Goal: Task Accomplishment & Management: Manage account settings

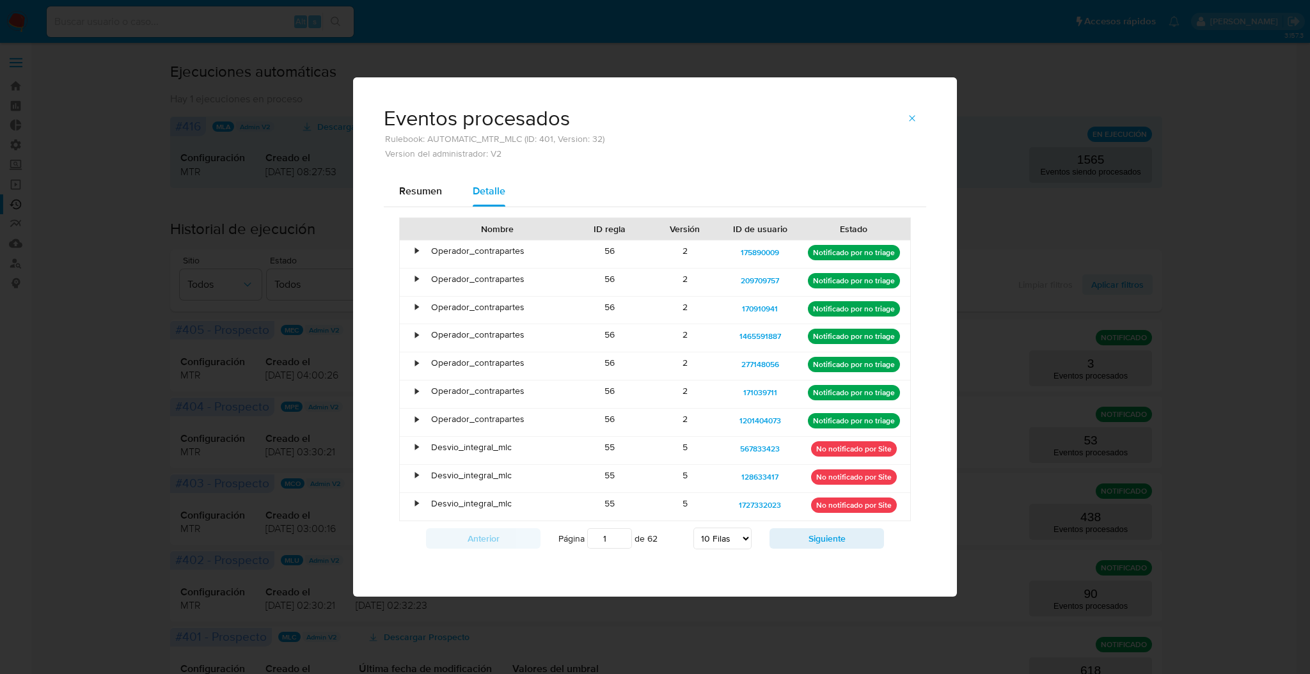
select select "10"
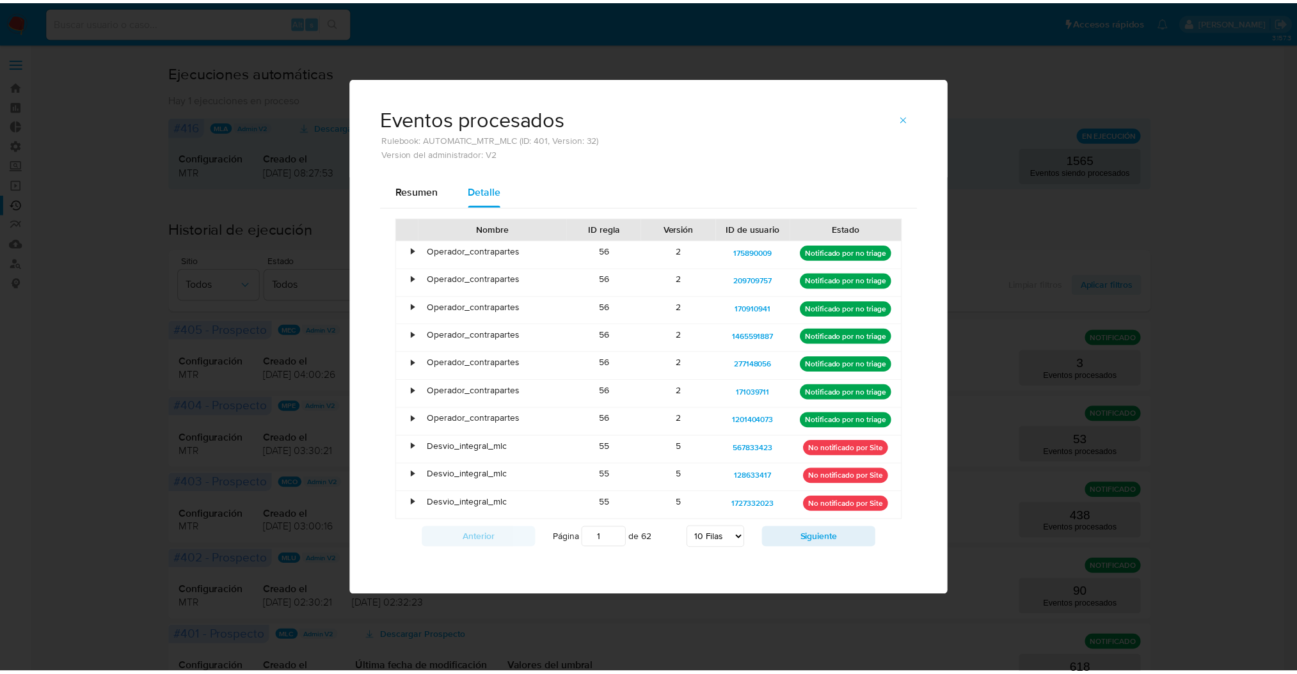
scroll to position [256, 0]
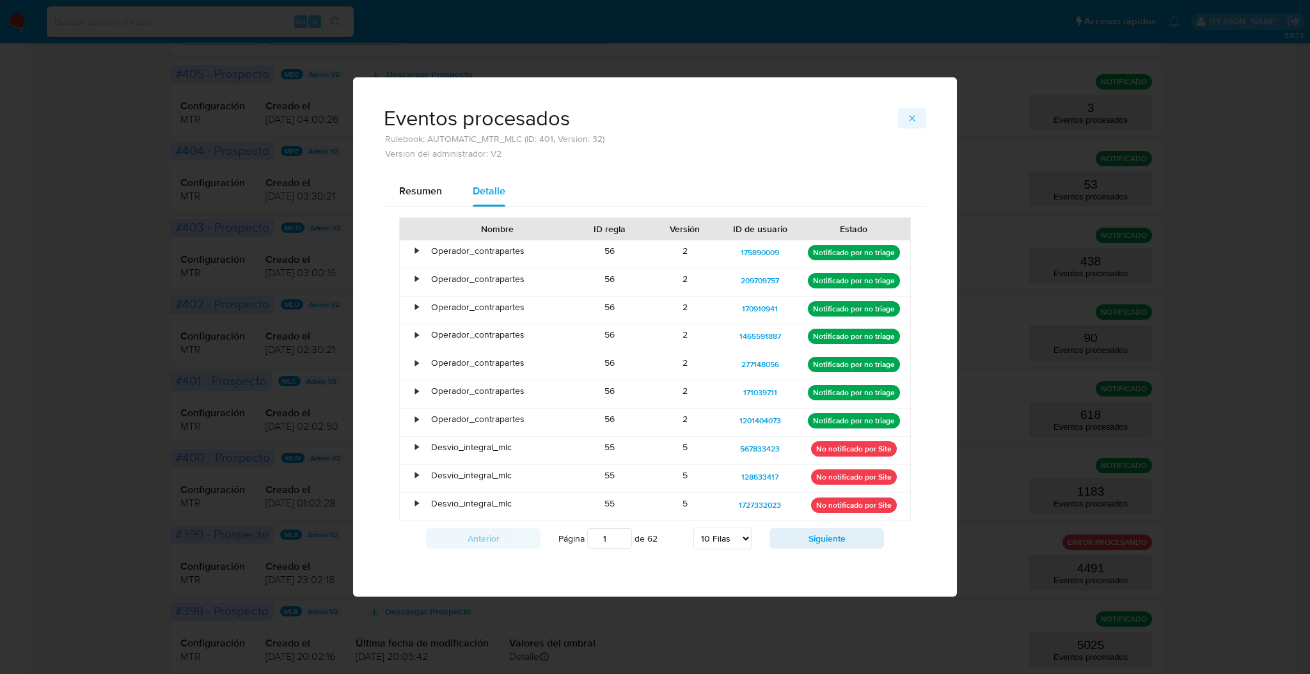
click at [913, 110] on span "button" at bounding box center [912, 118] width 10 height 18
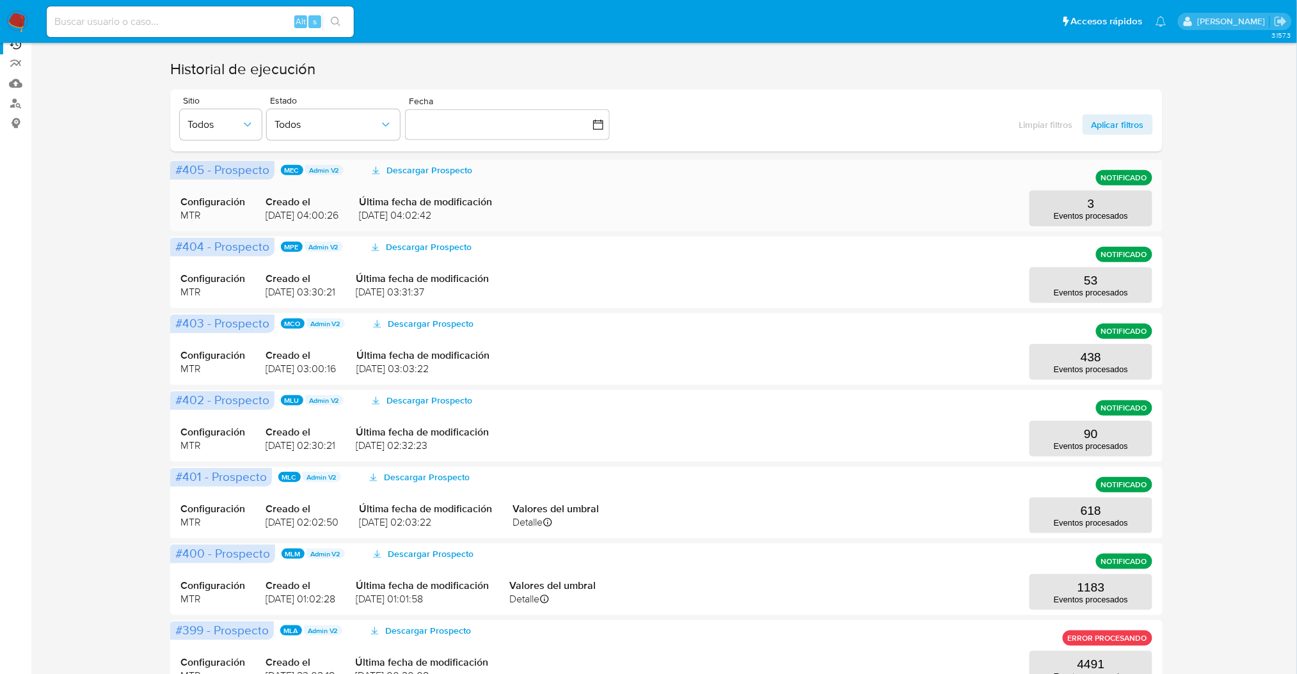
scroll to position [0, 0]
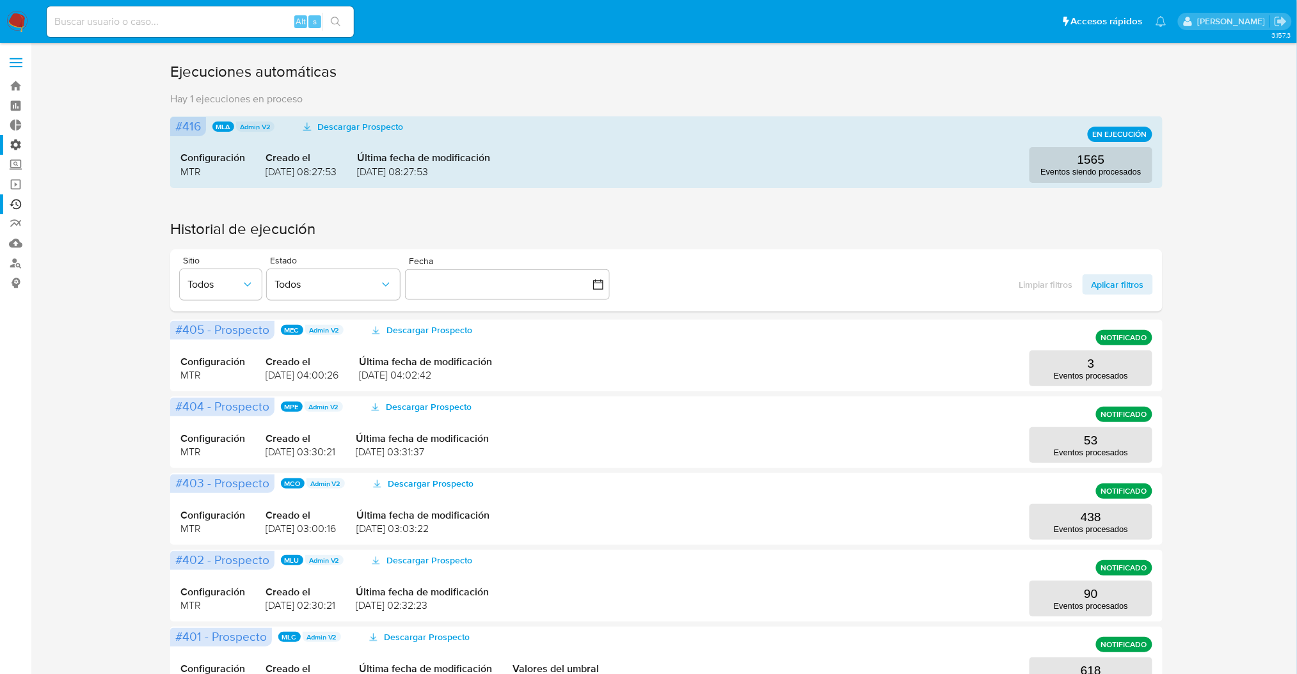
click at [11, 153] on ul "Bandeja Tablero Tablero Externo Administración Reglas Roles Usuarios Equipos Co…" at bounding box center [76, 184] width 152 height 217
click at [13, 142] on label "Administración" at bounding box center [76, 145] width 152 height 20
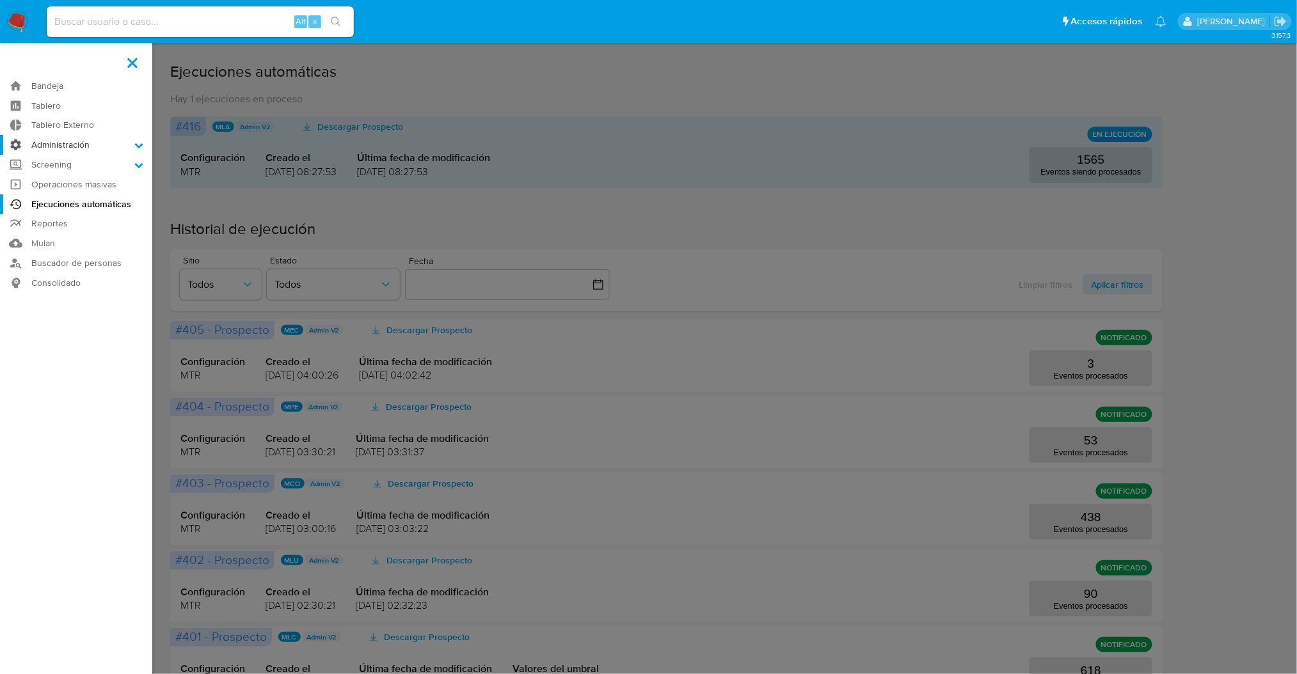
click at [0, 0] on input "Administración" at bounding box center [0, 0] width 0 height 0
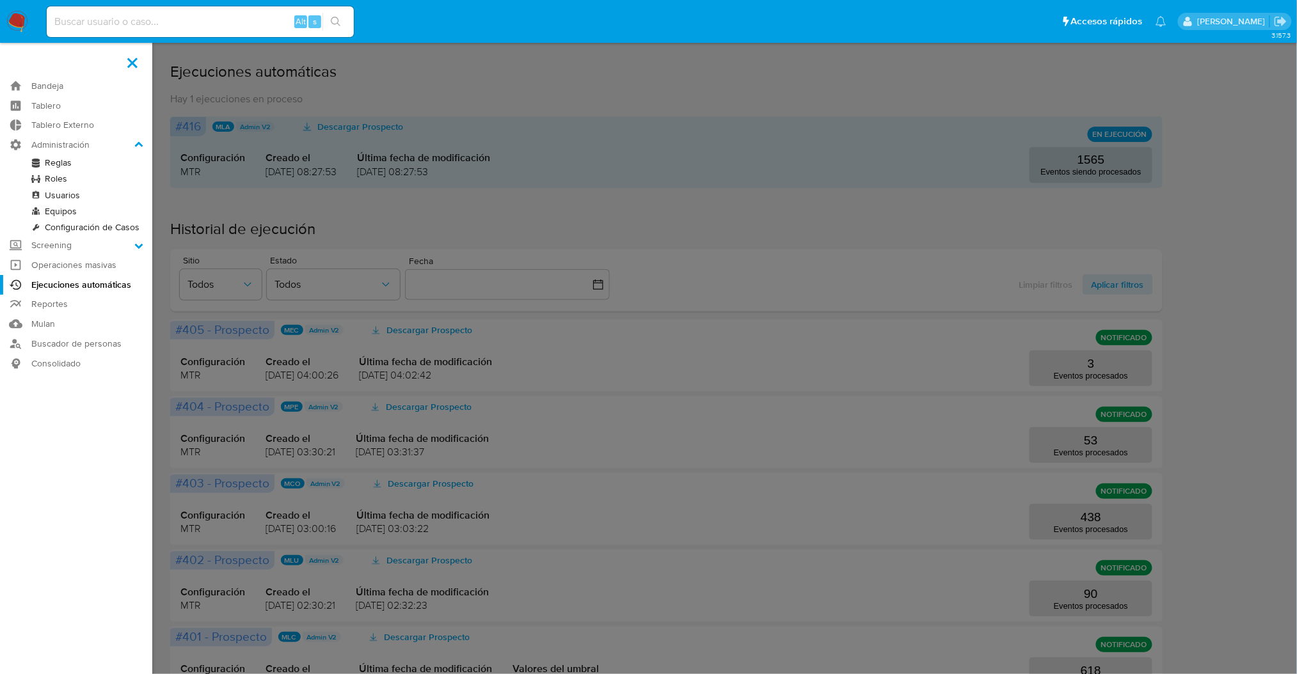
click at [58, 163] on link "Reglas" at bounding box center [76, 163] width 152 height 16
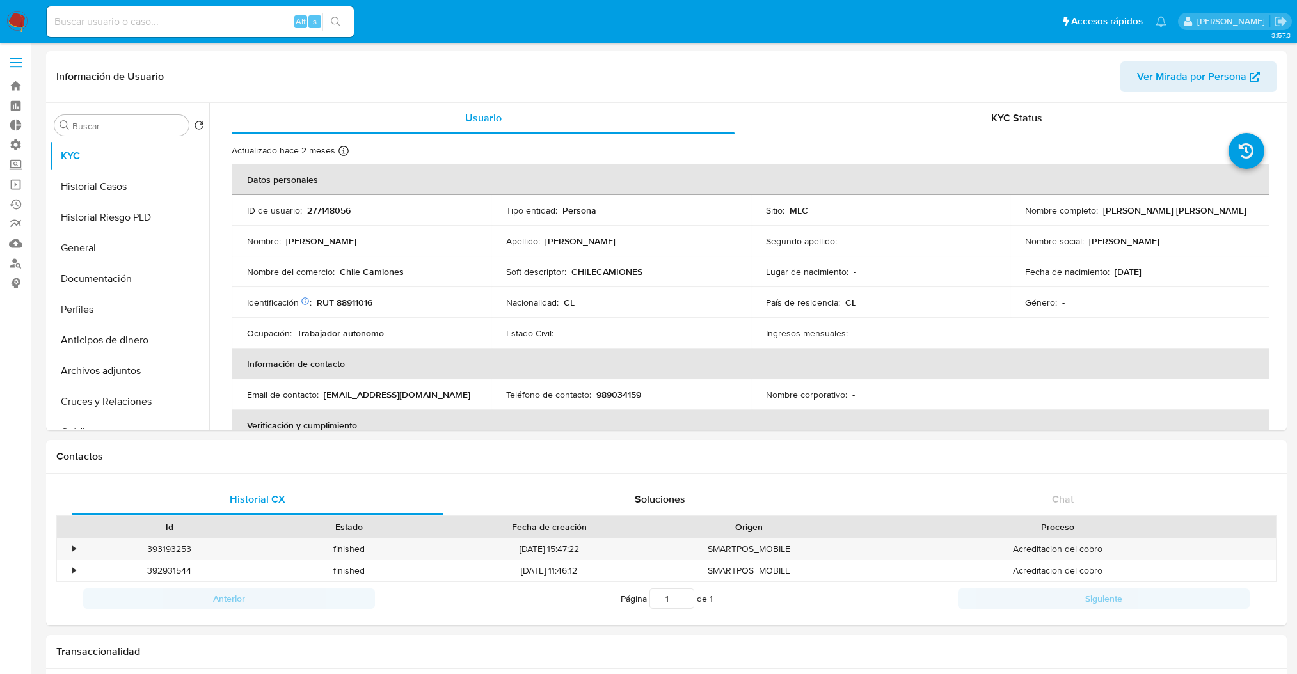
select select "10"
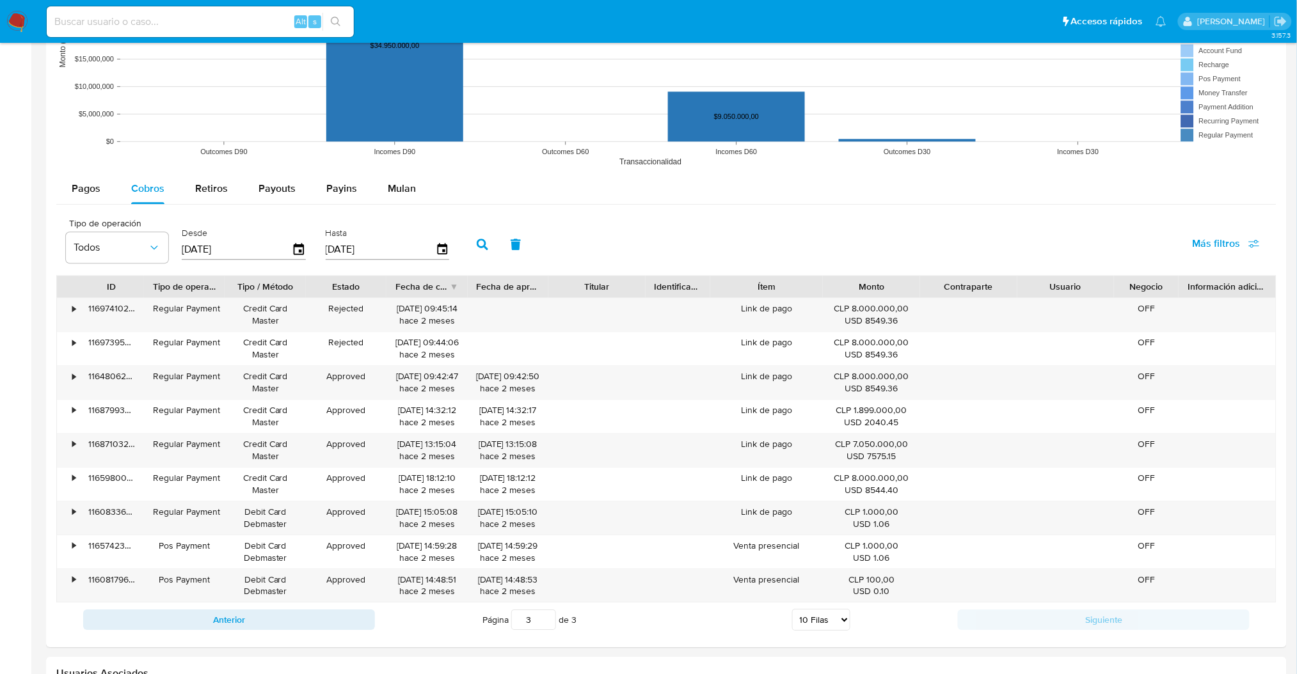
scroll to position [705, 0]
click at [227, 26] on input at bounding box center [200, 21] width 307 height 17
paste input "486481632"
type input "486481632"
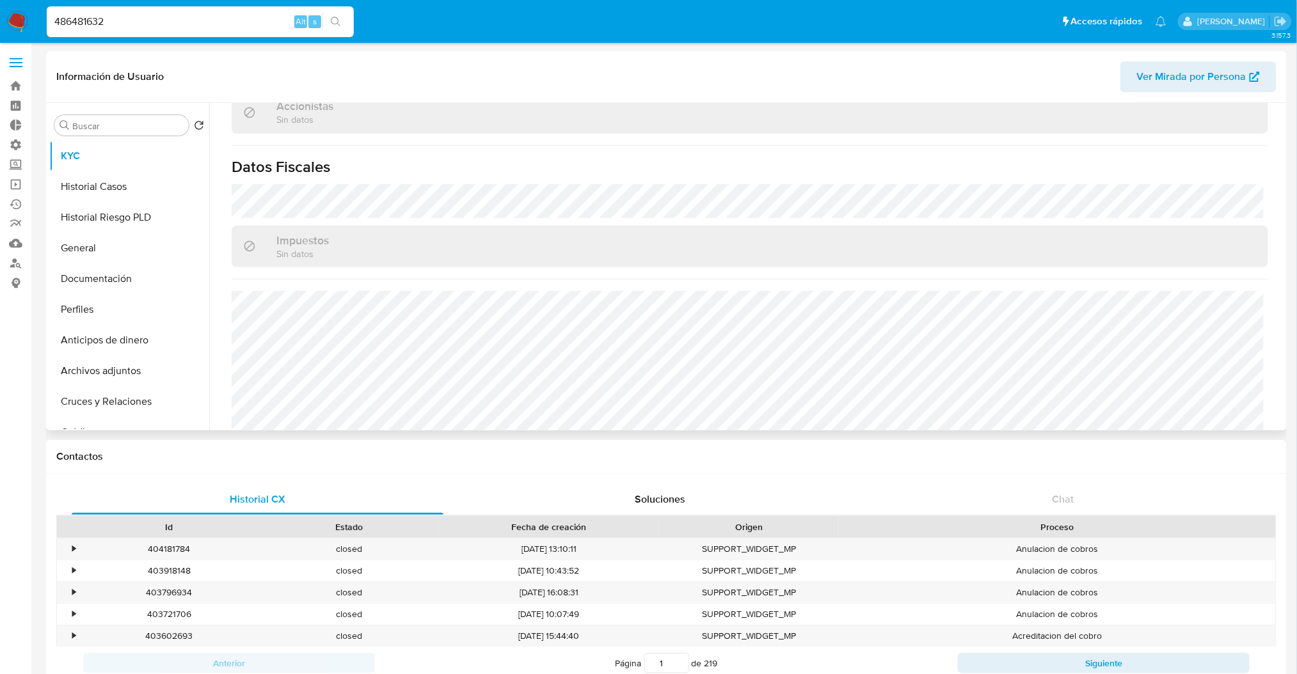
scroll to position [815, 0]
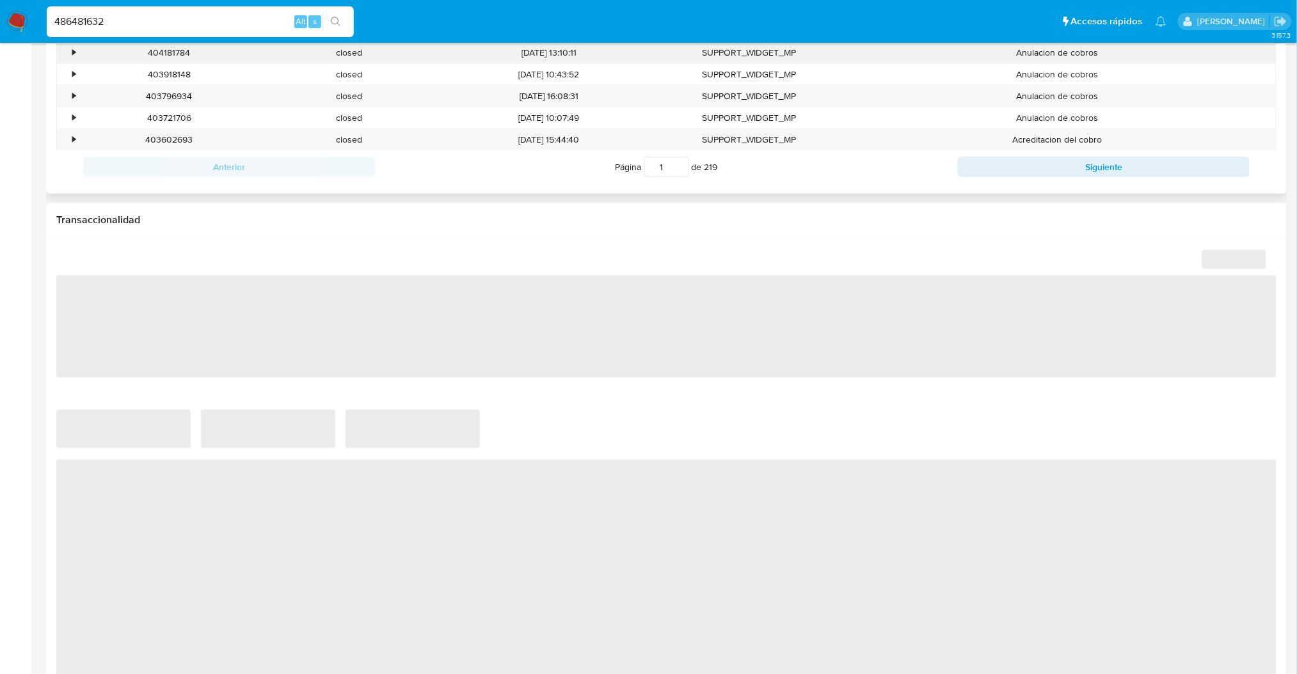
select select "10"
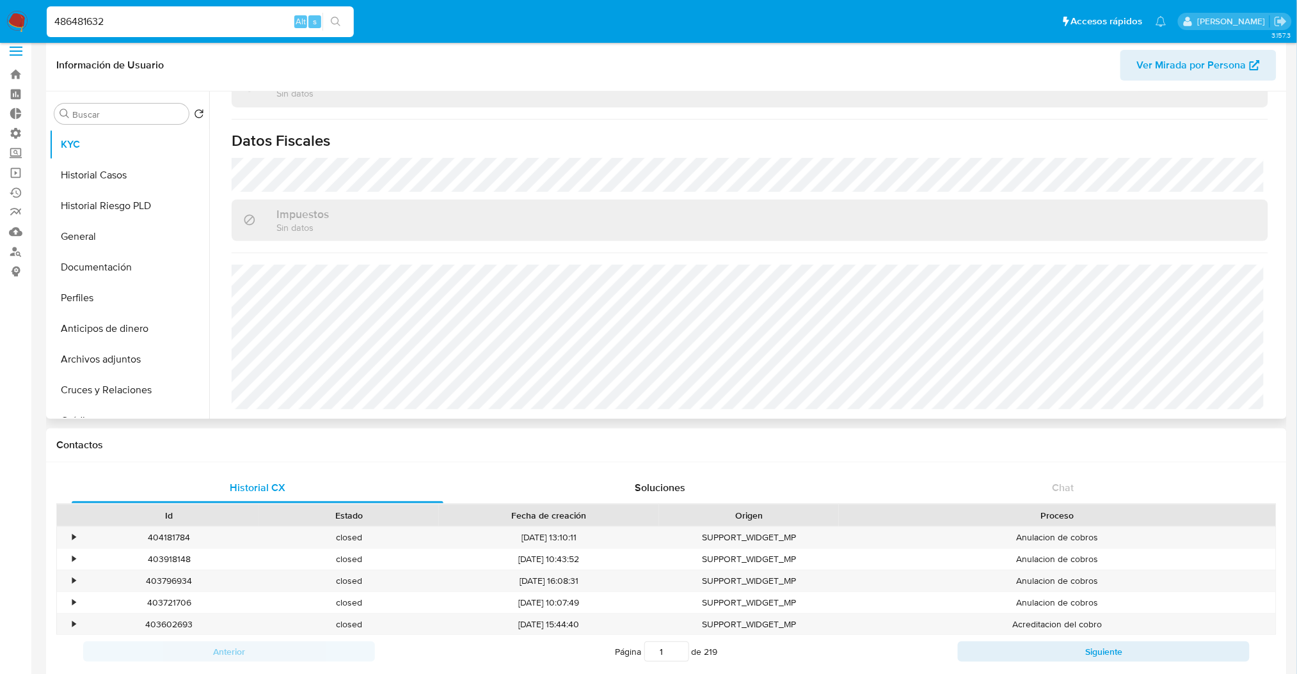
scroll to position [0, 0]
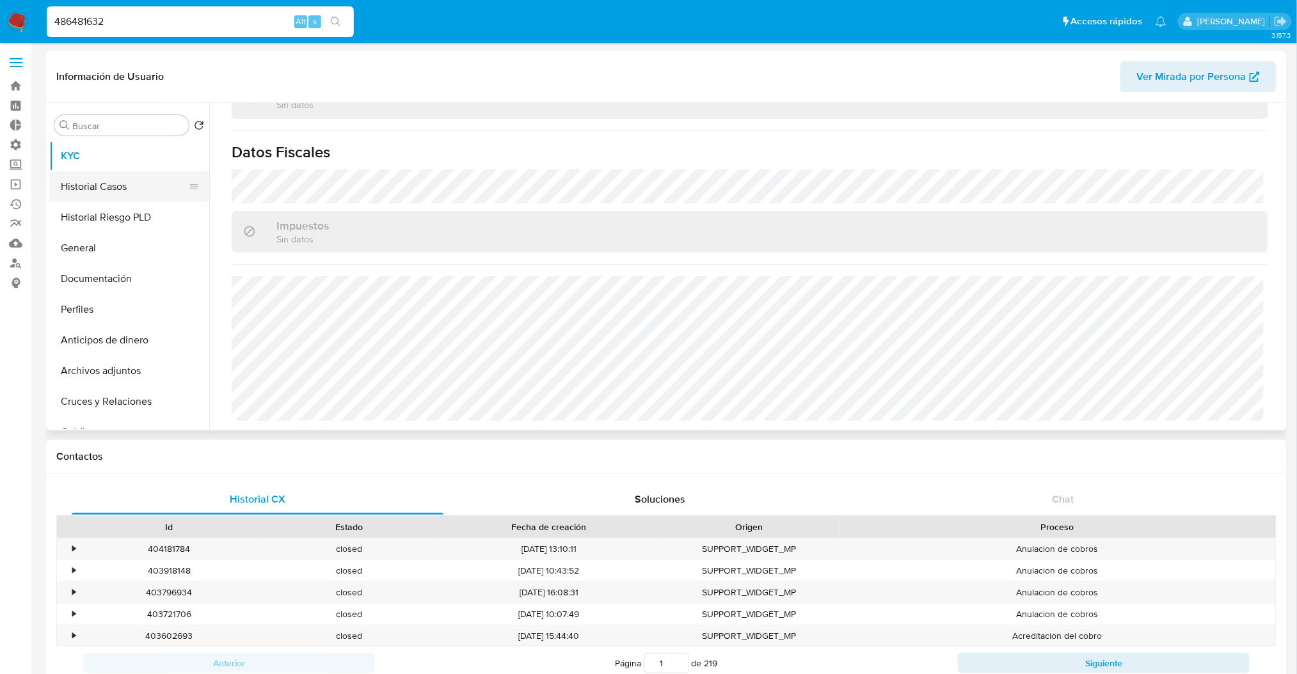
click at [109, 191] on button "Historial Casos" at bounding box center [124, 186] width 150 height 31
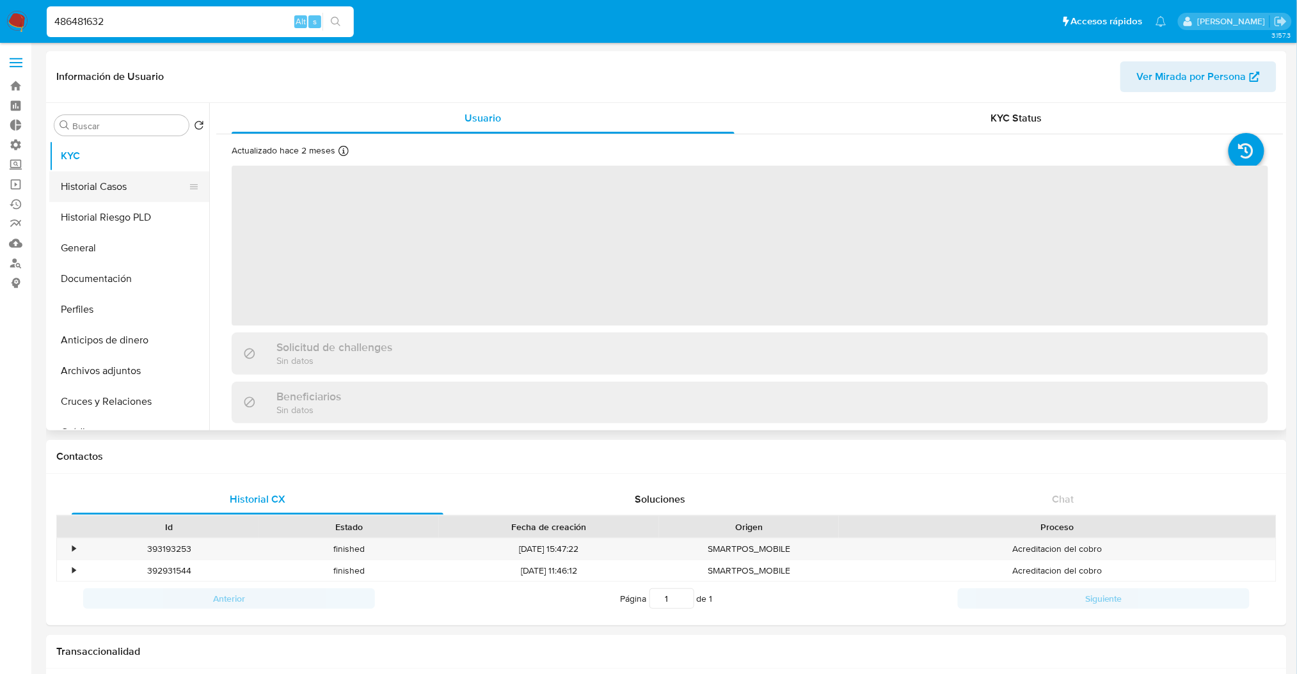
click at [103, 188] on button "Historial Casos" at bounding box center [124, 186] width 150 height 31
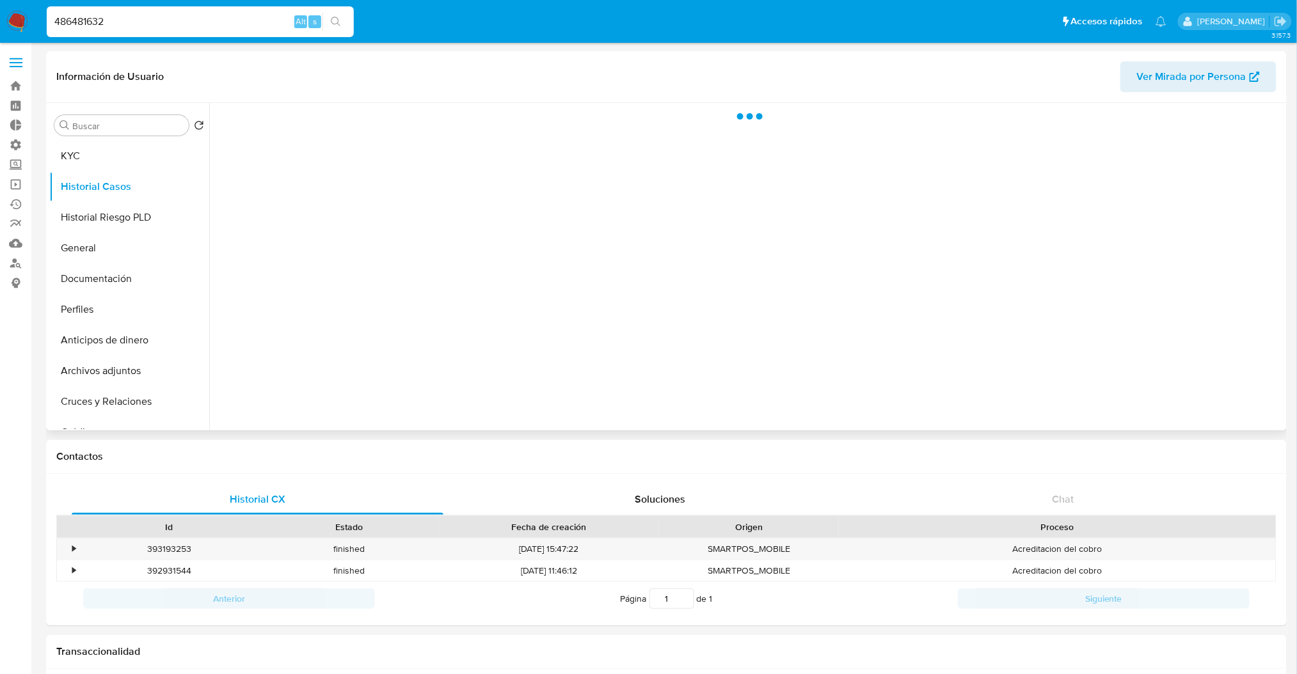
select select "10"
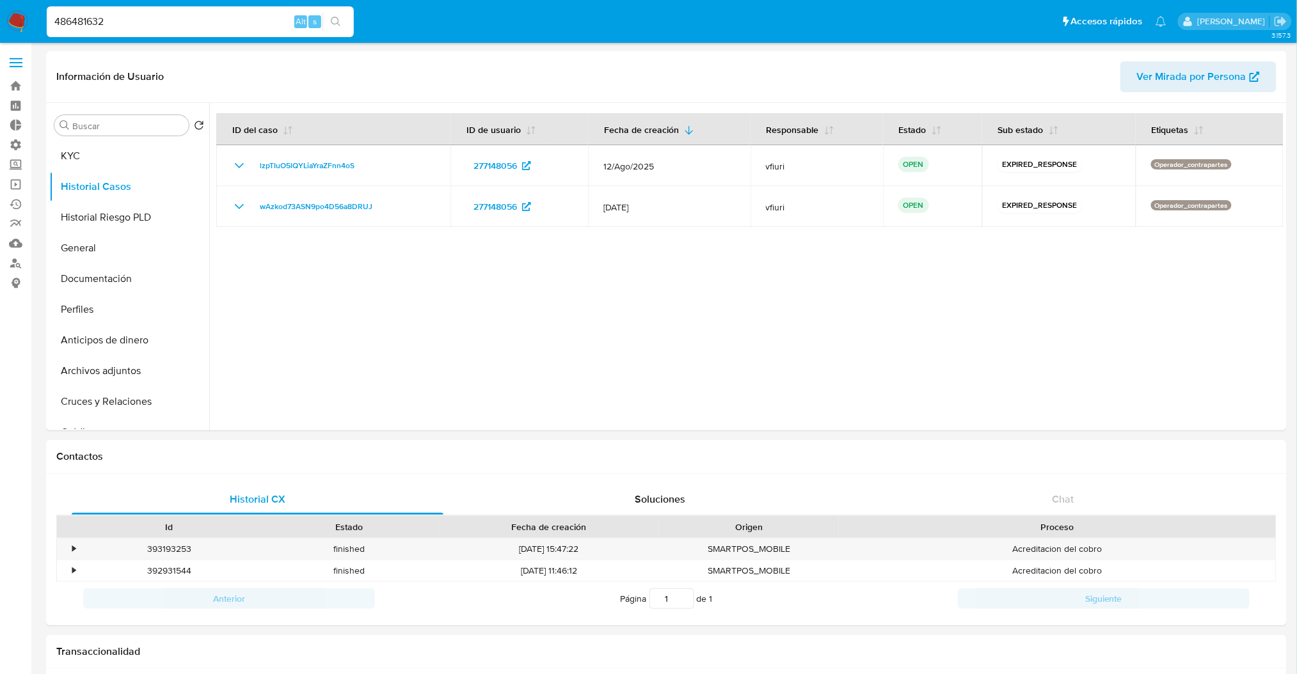
click at [189, 24] on input "486481632" at bounding box center [200, 21] width 307 height 17
drag, startPoint x: 145, startPoint y: 10, endPoint x: 0, endPoint y: -1, distance: 145.6
click at [113, 19] on input "486481632" at bounding box center [200, 21] width 307 height 17
drag, startPoint x: 138, startPoint y: 26, endPoint x: 0, endPoint y: 3, distance: 139.4
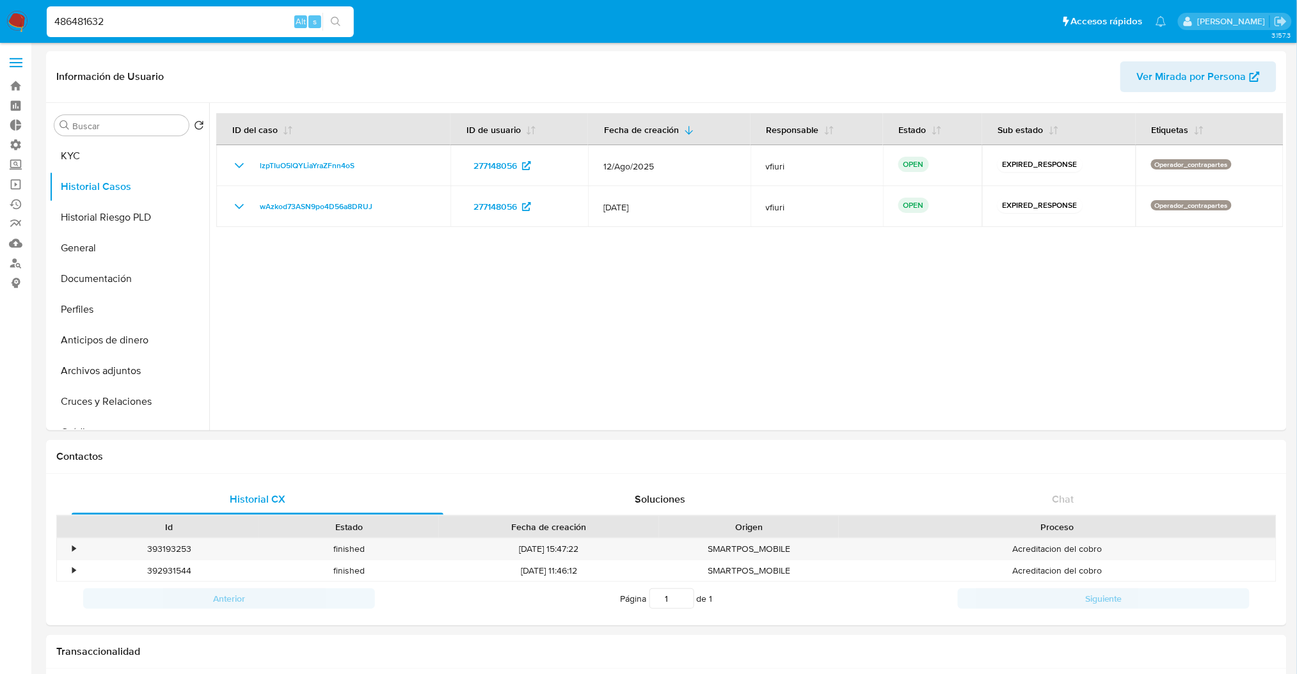
click at [0, 3] on nav "Pausado Ver notificaciones 486481632 Alt s Accesos rápidos Presiona las siguien…" at bounding box center [648, 21] width 1297 height 43
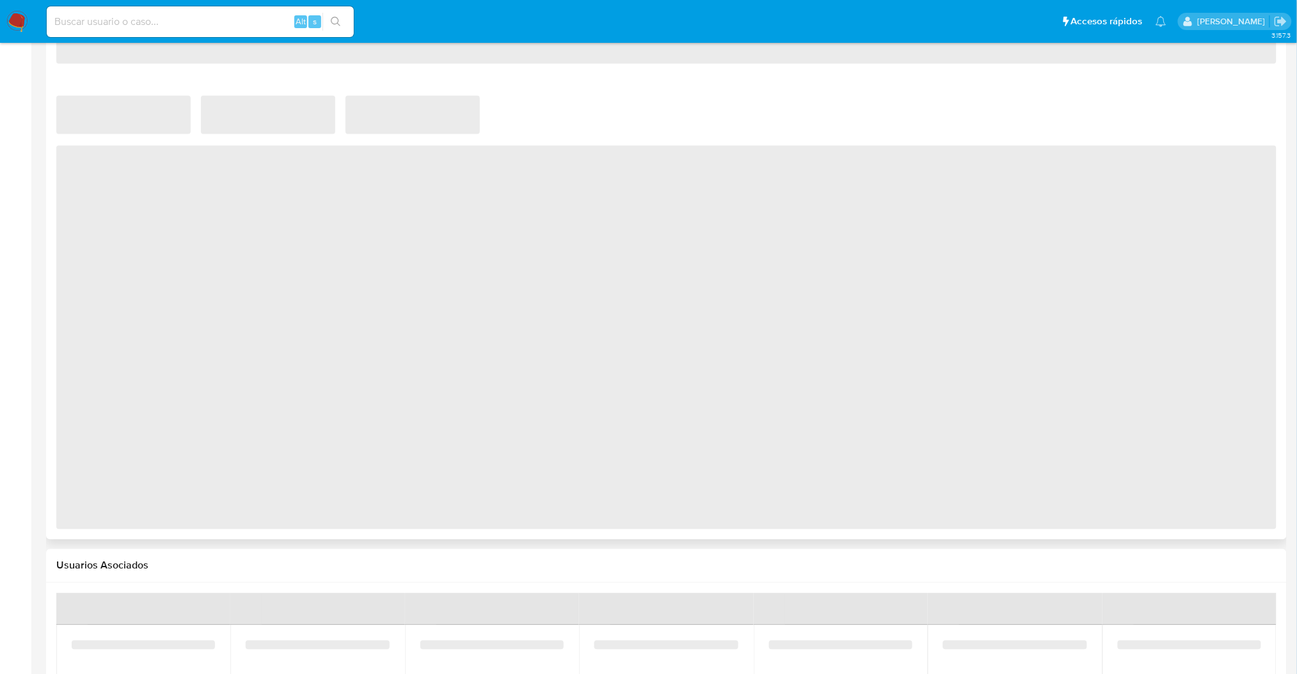
select select "10"
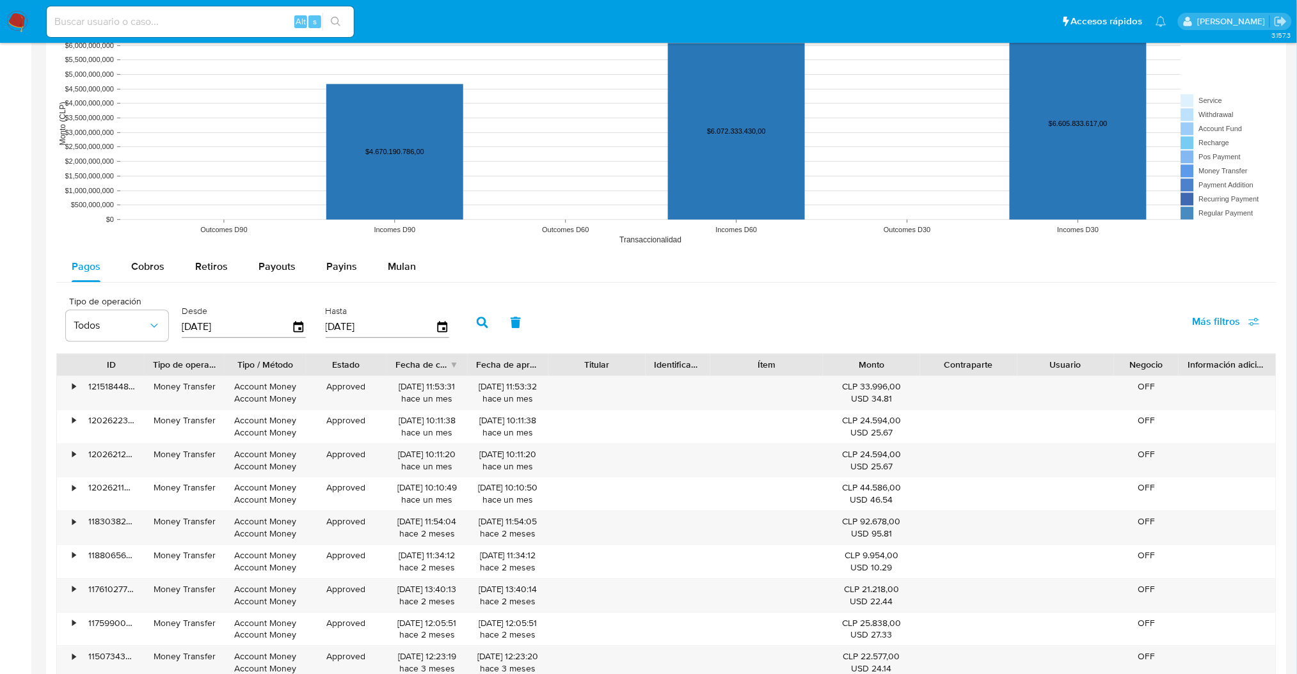
scroll to position [693, 0]
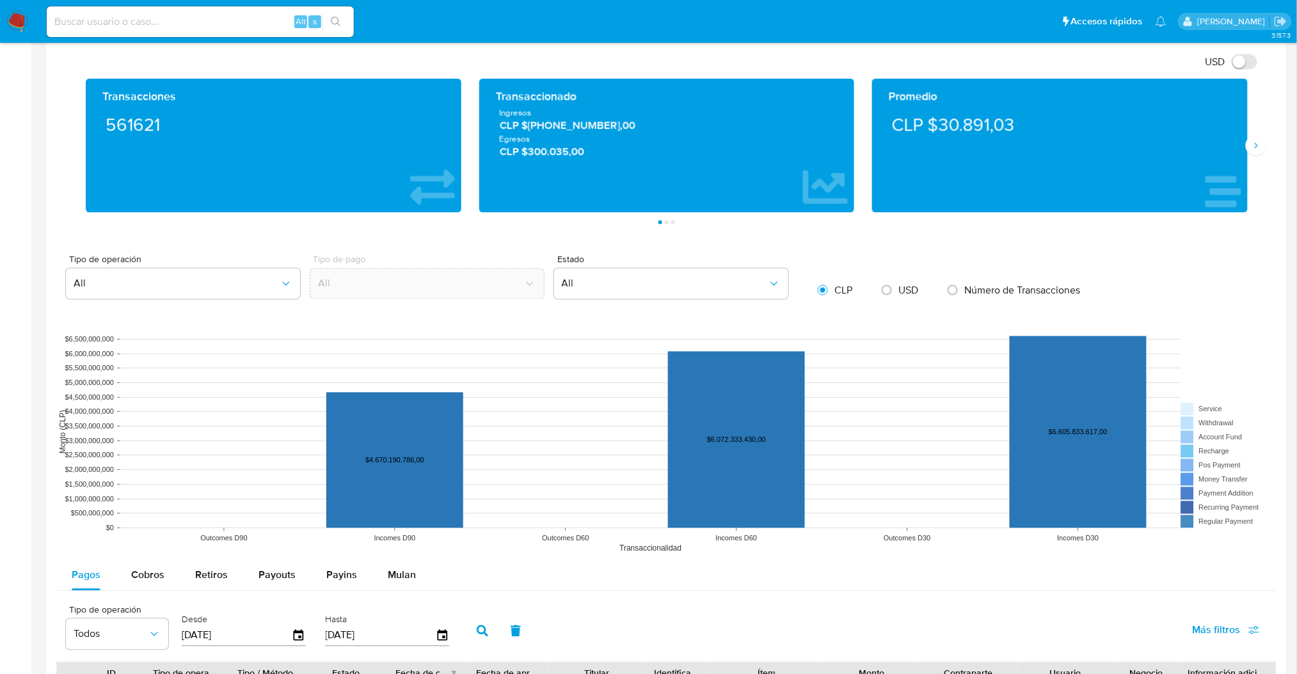
click at [903, 302] on div "USD" at bounding box center [901, 290] width 56 height 27
drag, startPoint x: 903, startPoint y: 302, endPoint x: 898, endPoint y: 286, distance: 16.6
click at [903, 301] on div "USD" at bounding box center [901, 290] width 56 height 27
click at [898, 286] on span "USD" at bounding box center [908, 290] width 20 height 15
click at [897, 286] on input "radio" at bounding box center [886, 290] width 20 height 20
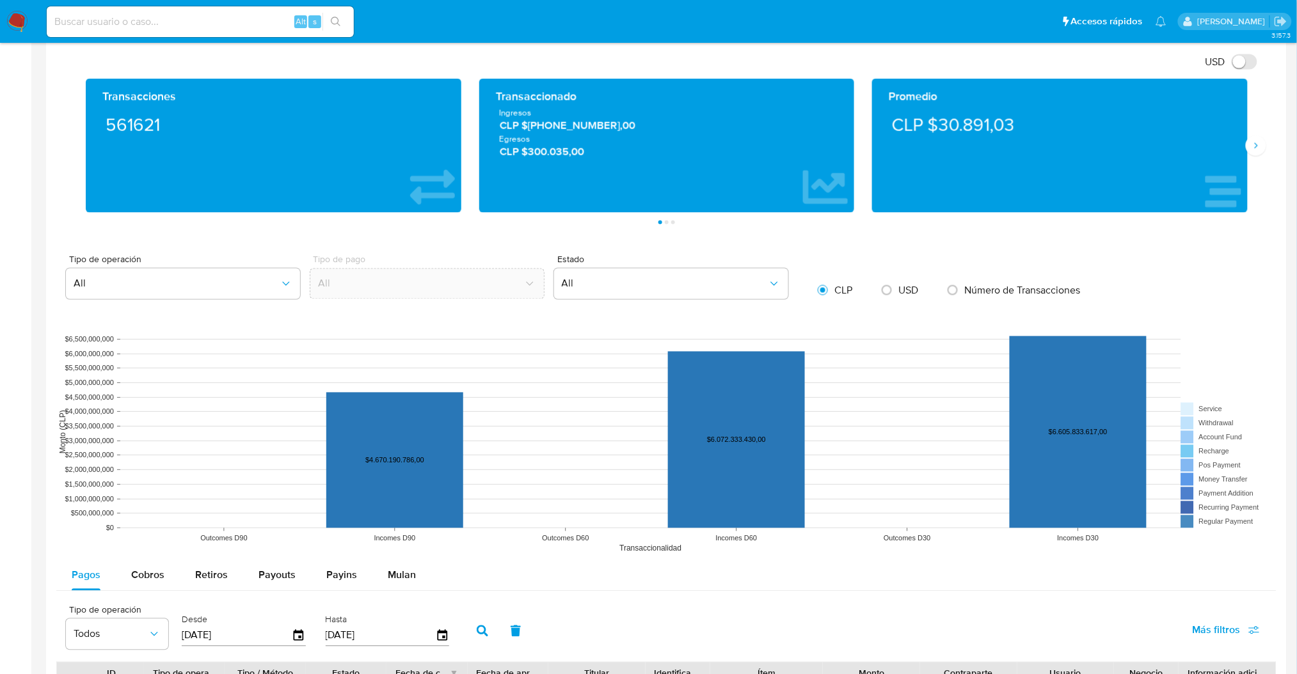
radio input "true"
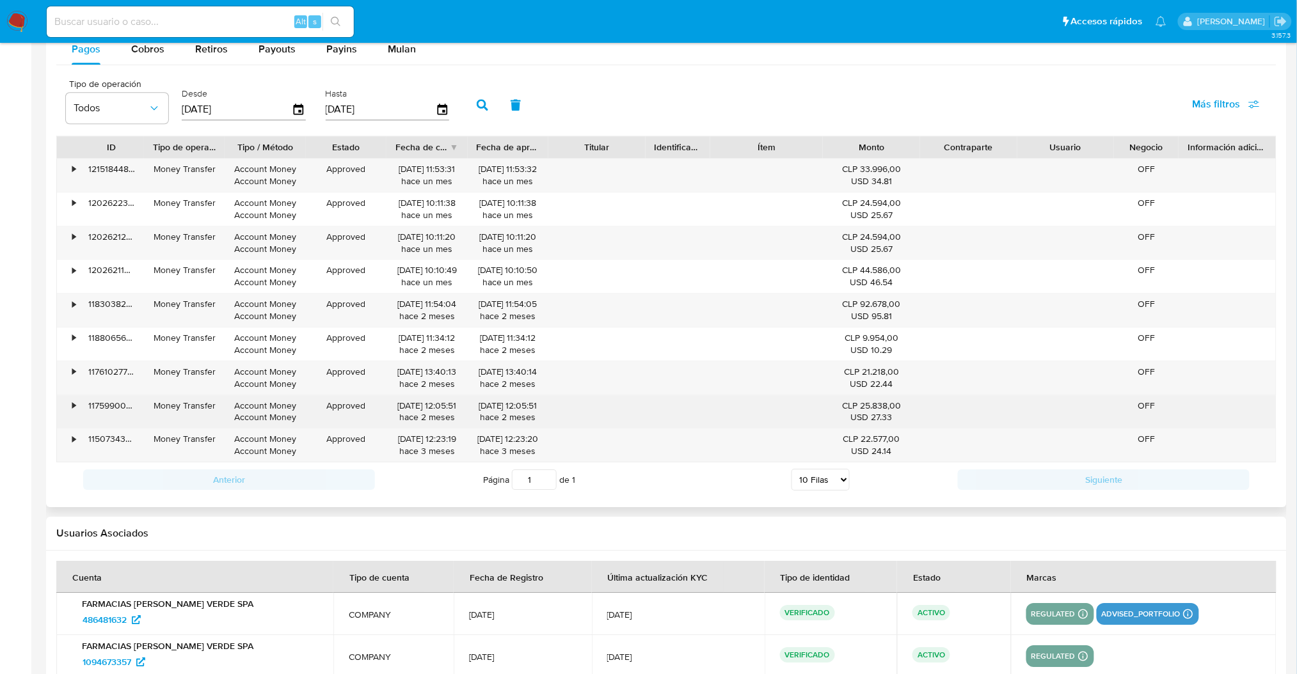
scroll to position [1205, 0]
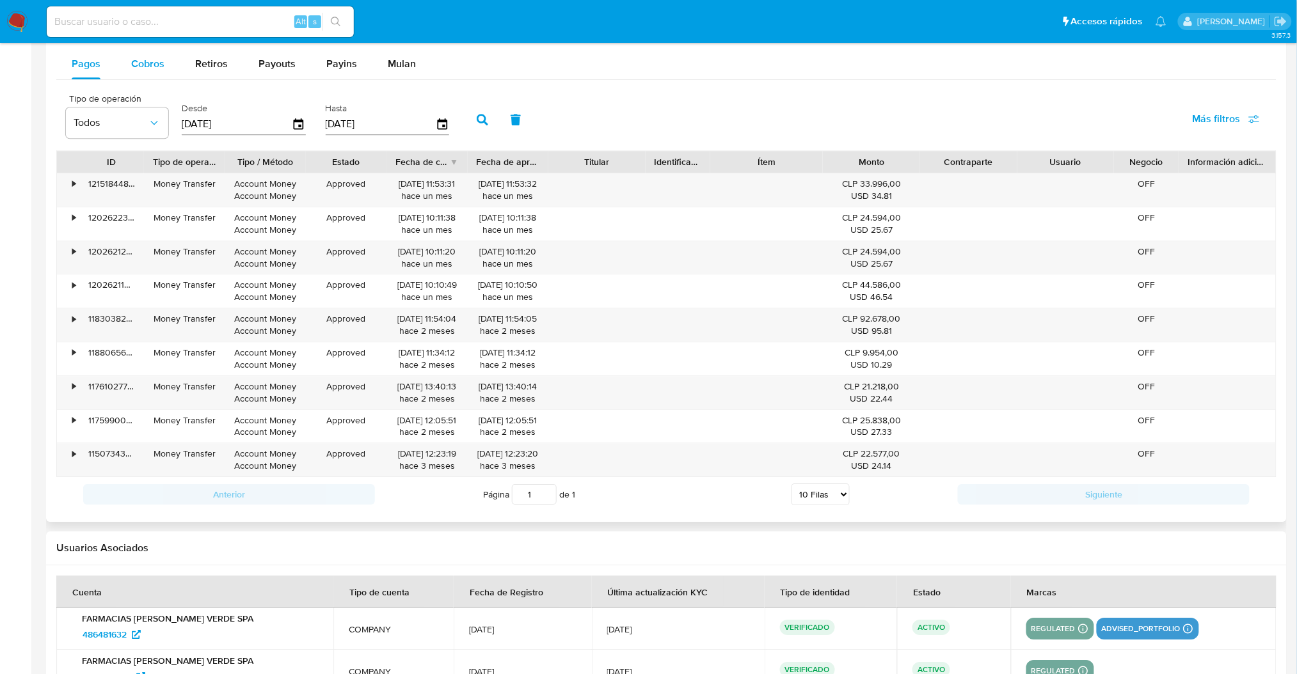
click at [138, 57] on span "Cobros" at bounding box center [147, 63] width 33 height 15
select select "10"
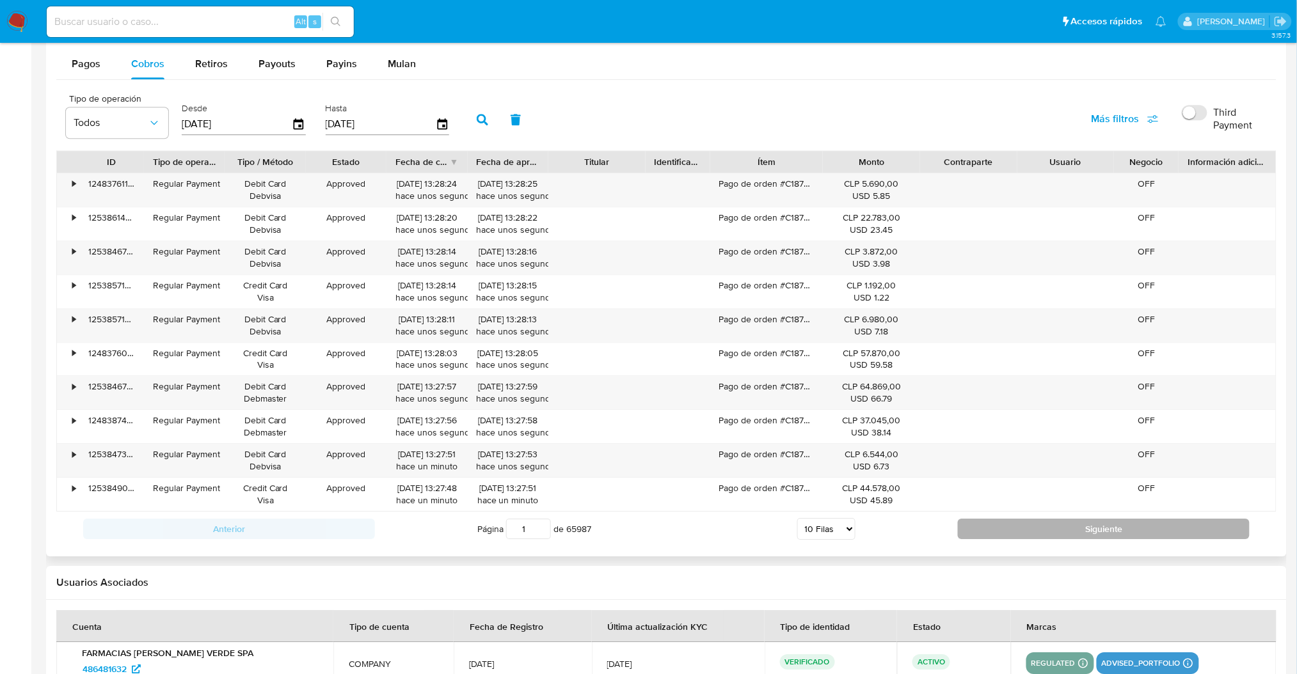
click at [986, 530] on button "Siguiente" at bounding box center [1104, 529] width 292 height 20
click at [1012, 523] on button "Siguiente" at bounding box center [1104, 529] width 292 height 20
type input "3"
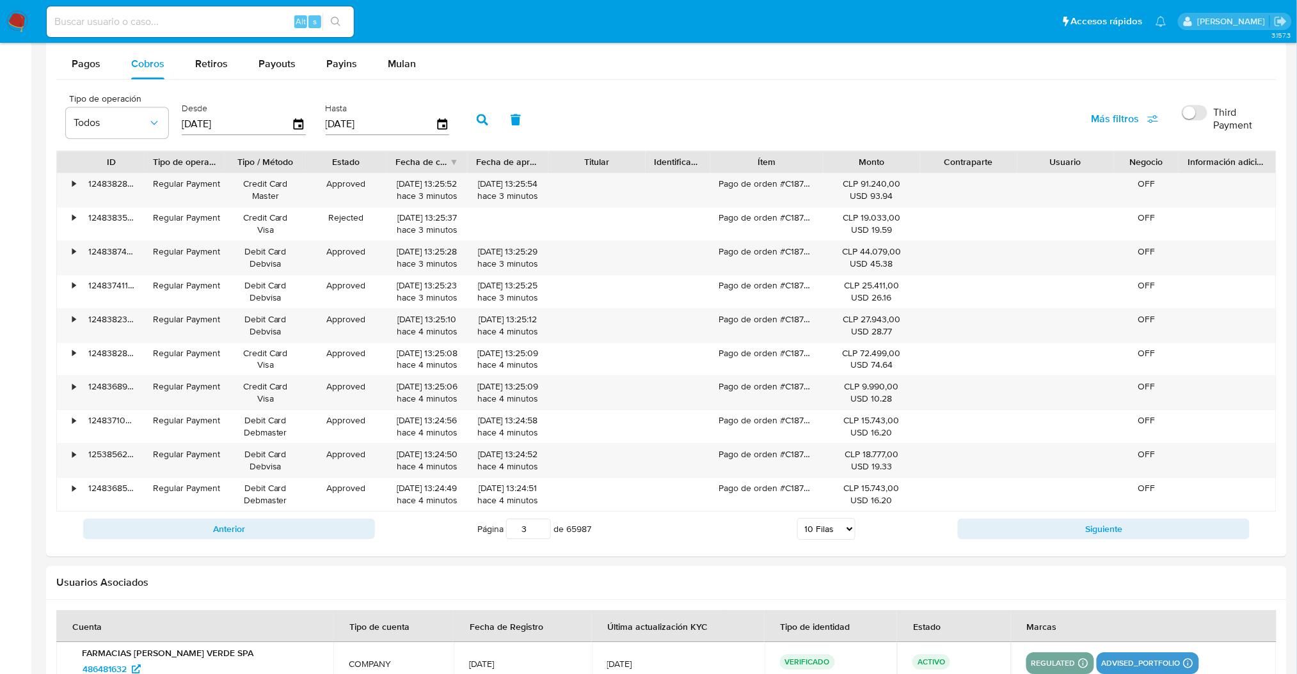
click at [201, 19] on input at bounding box center [200, 21] width 307 height 17
paste input "1638557076"
type input "1638557076"
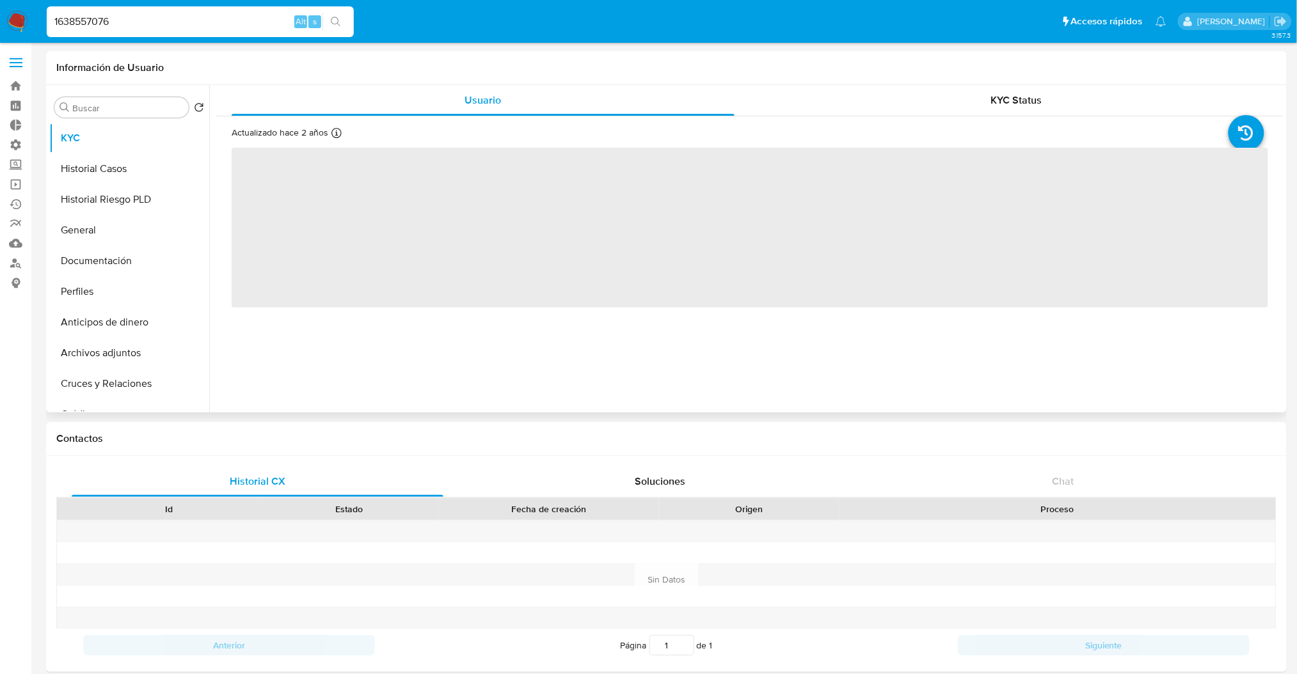
select select "10"
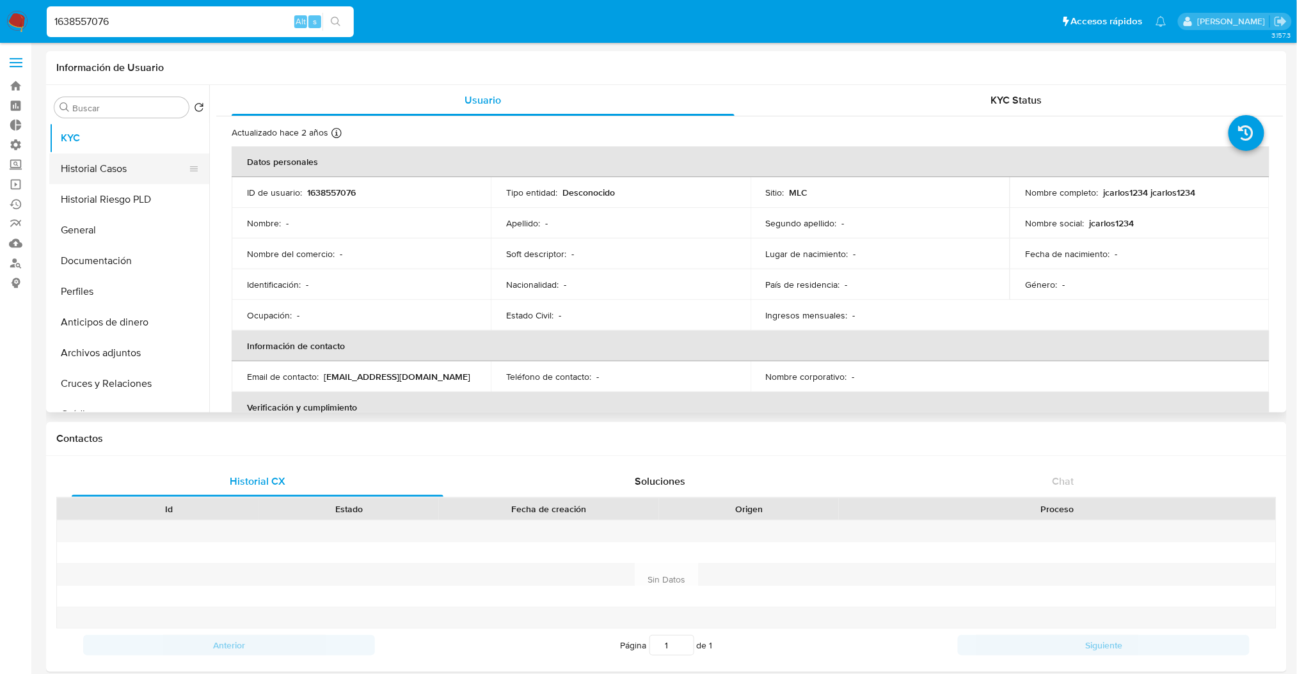
click at [127, 173] on button "Historial Casos" at bounding box center [124, 169] width 150 height 31
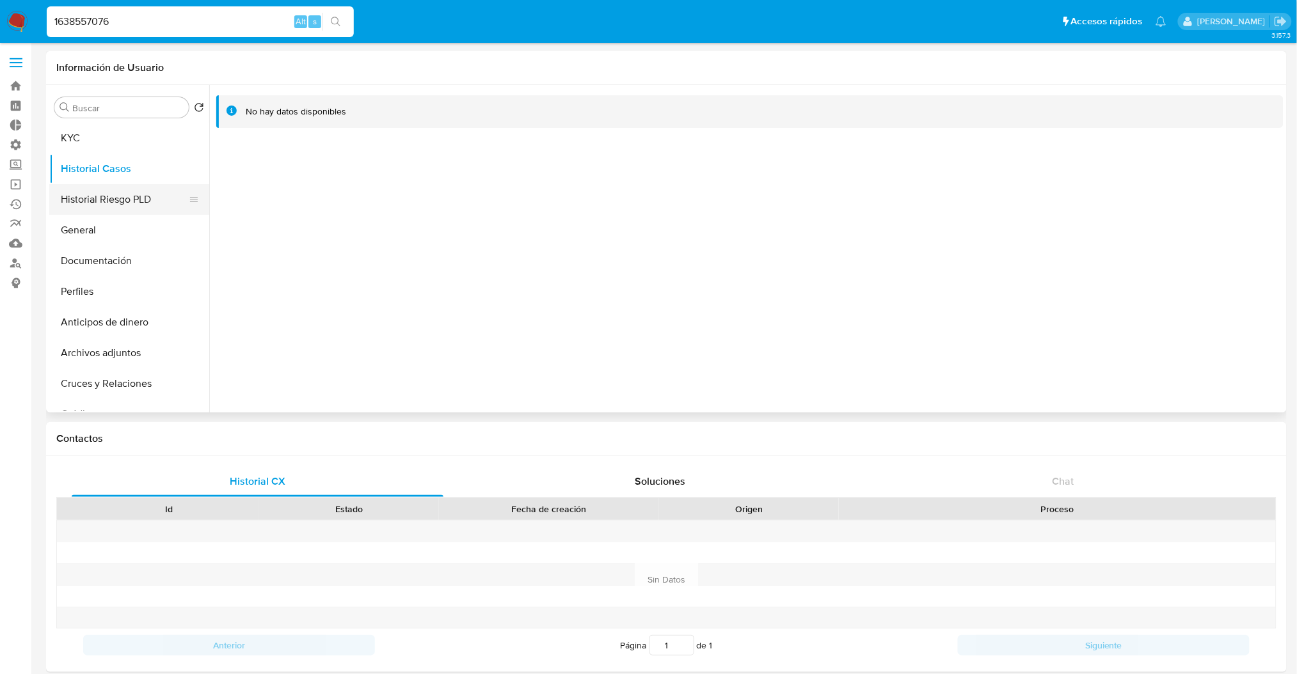
click at [127, 198] on button "Historial Riesgo PLD" at bounding box center [124, 199] width 150 height 31
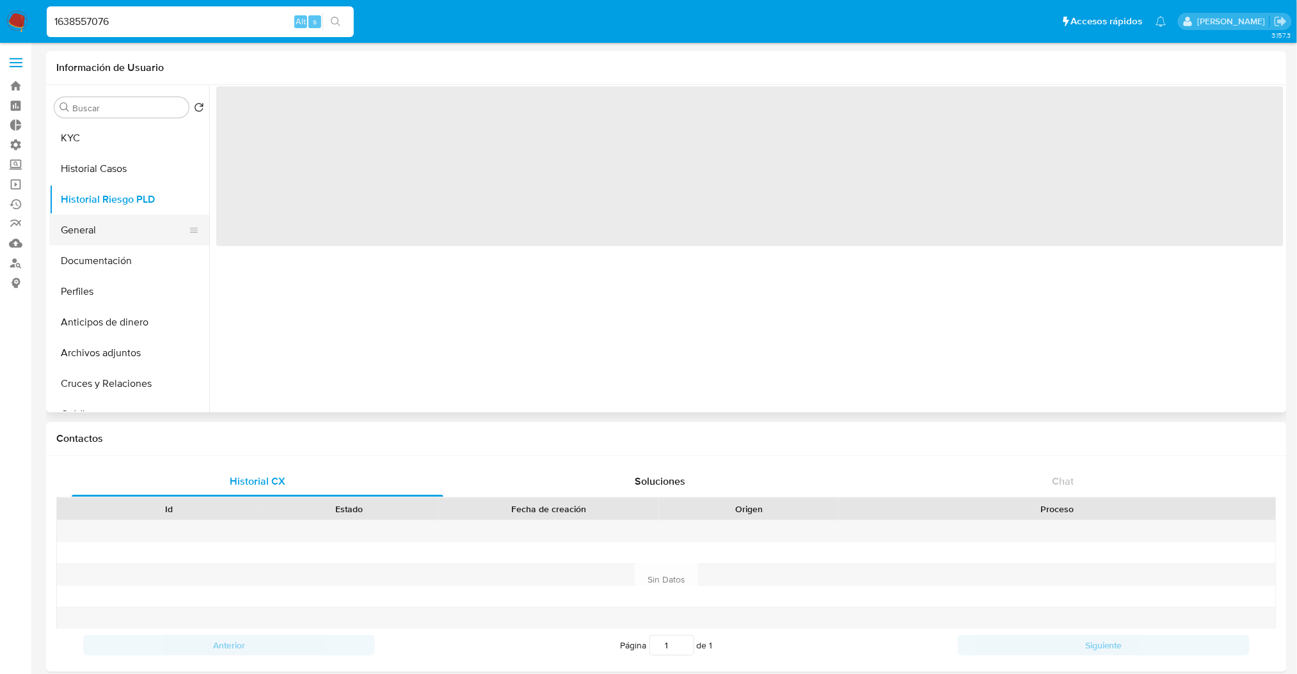
click at [120, 234] on button "General" at bounding box center [124, 230] width 150 height 31
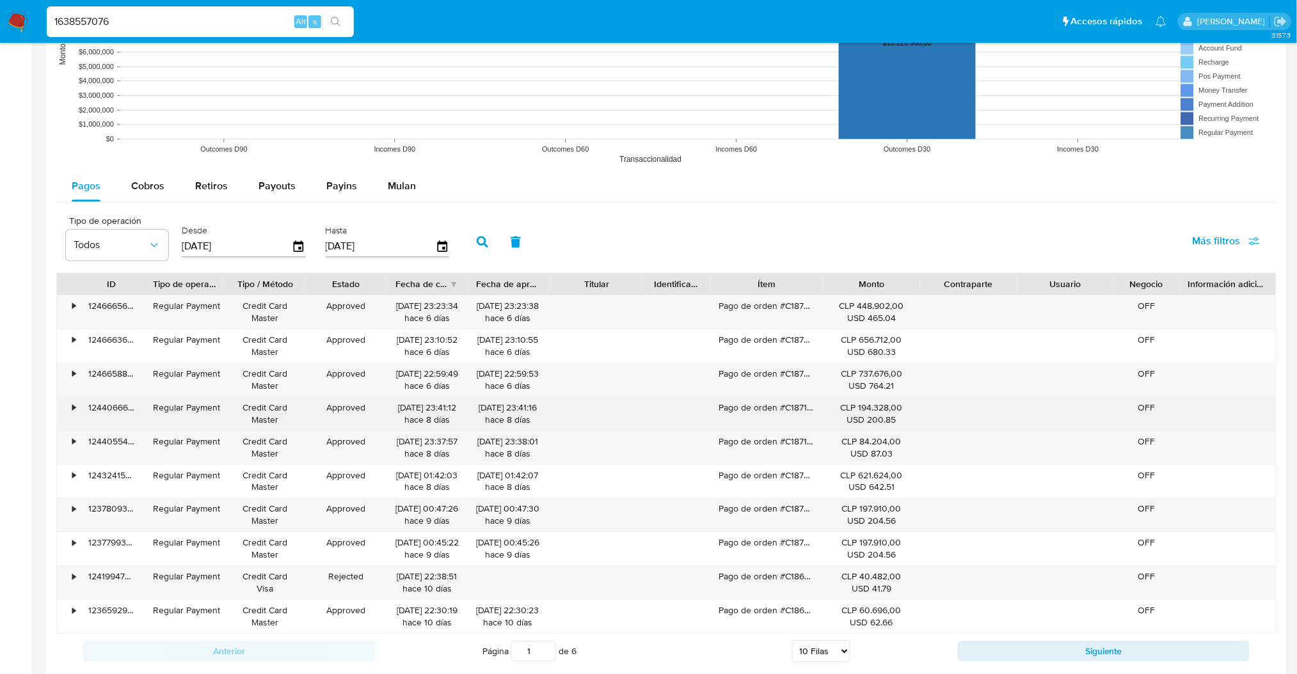
scroll to position [1183, 0]
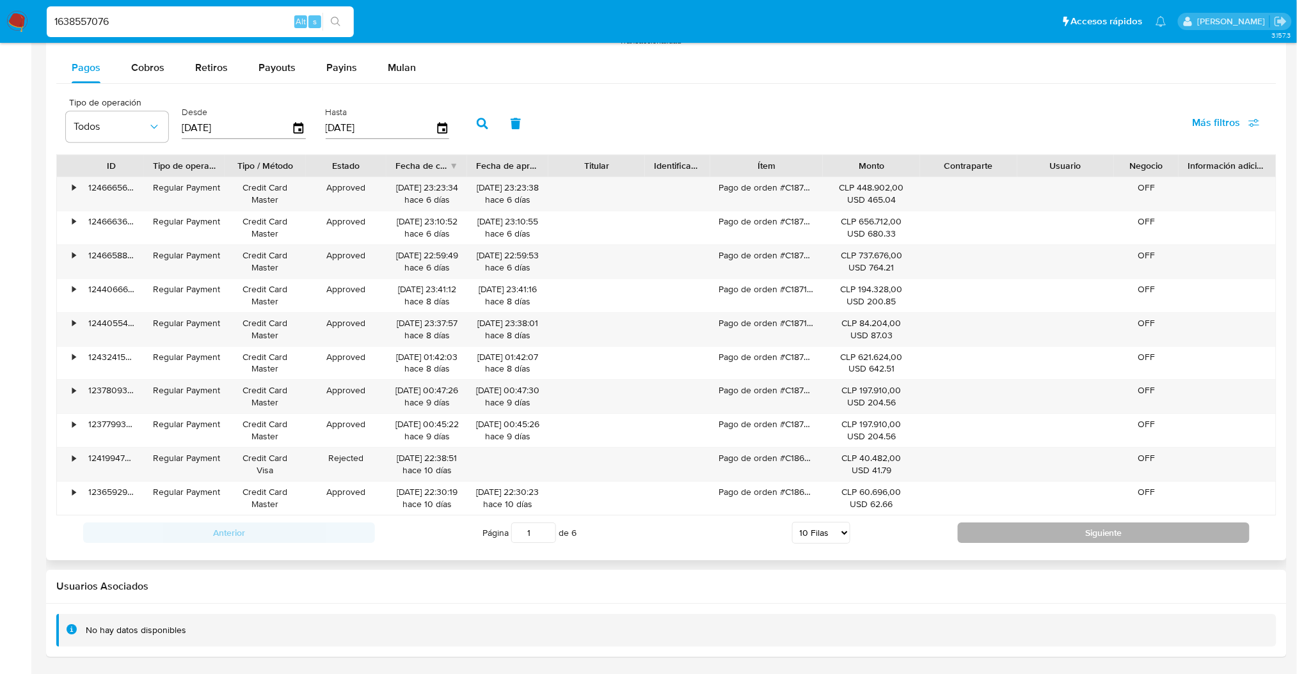
click at [986, 539] on button "Siguiente" at bounding box center [1104, 533] width 292 height 20
click at [981, 543] on button "Siguiente" at bounding box center [1104, 533] width 292 height 20
type input "3"
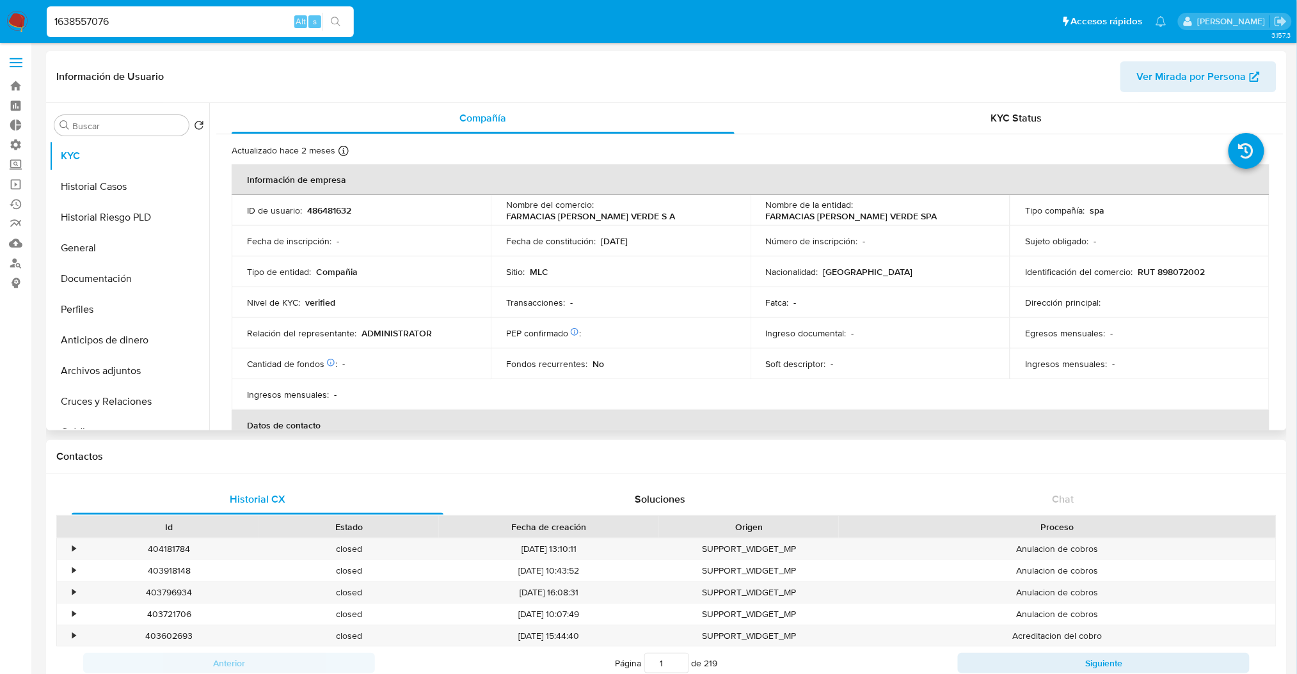
select select "10"
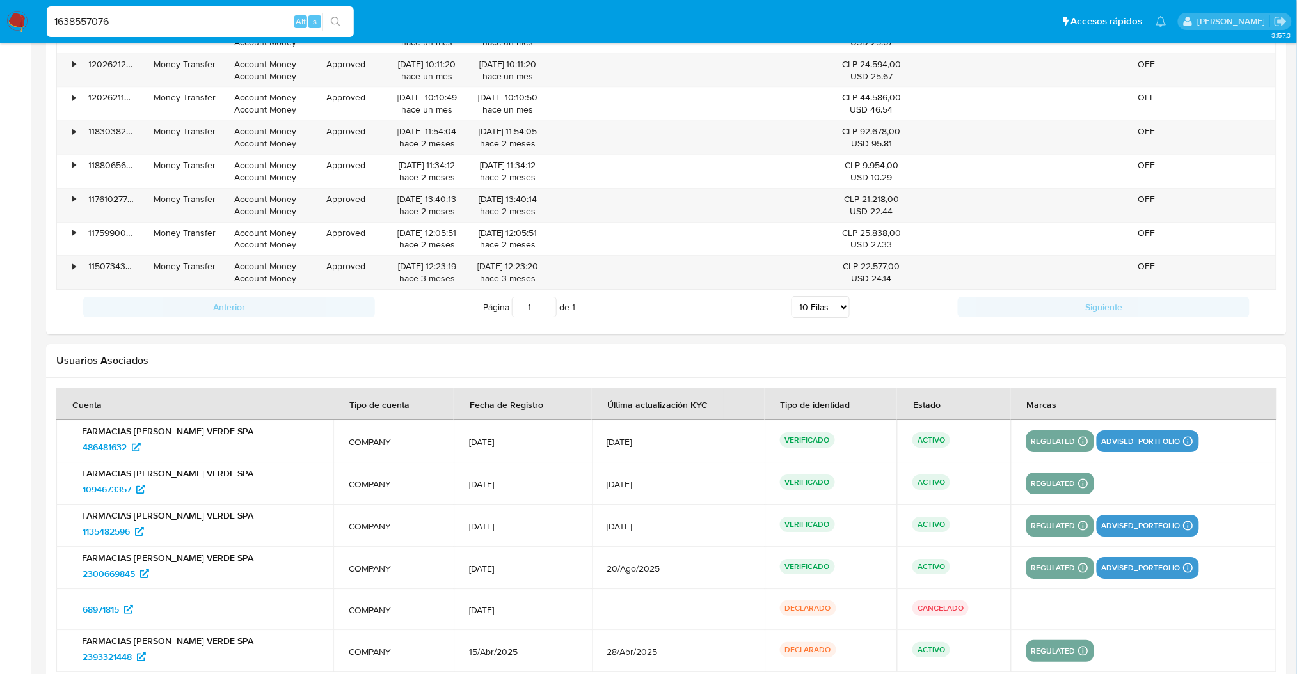
scroll to position [1461, 0]
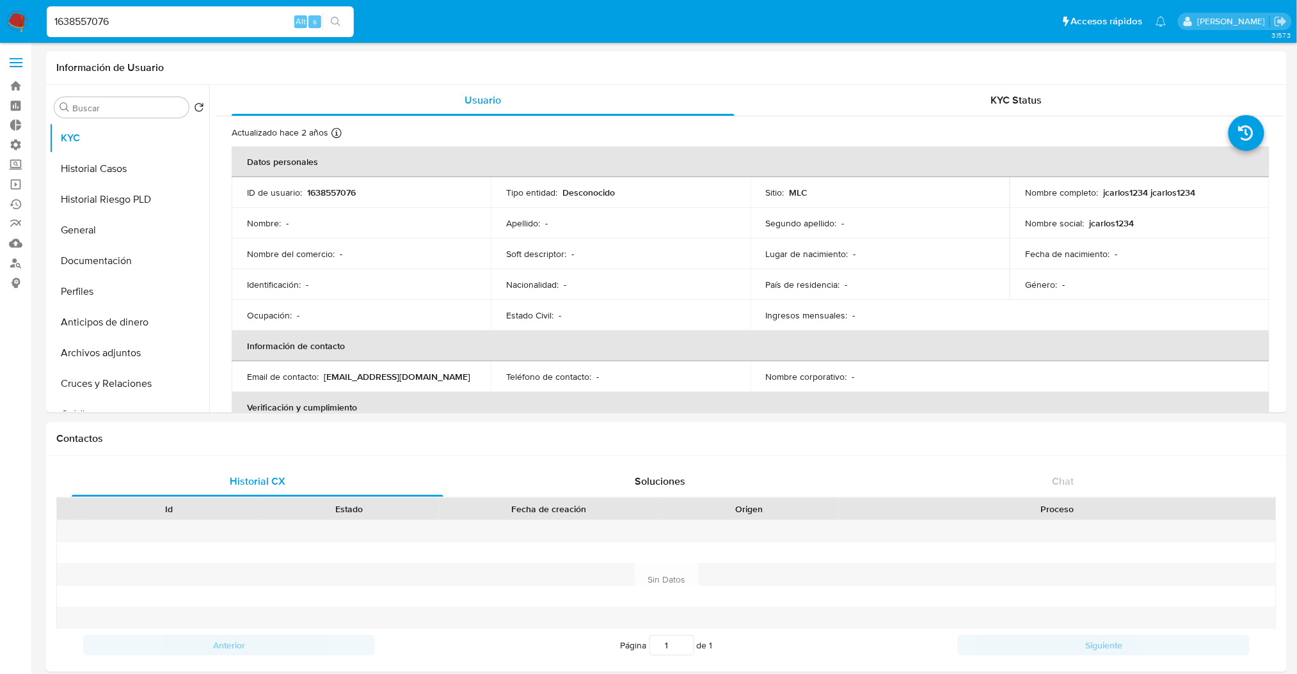
select select "10"
drag, startPoint x: 175, startPoint y: 28, endPoint x: 0, endPoint y: 28, distance: 175.3
click at [0, 28] on nav "Pausado Ver notificaciones 1638557076 Alt s Accesos rápidos Presiona las siguie…" at bounding box center [648, 21] width 1297 height 43
paste input "322631814"
type input "1322631814"
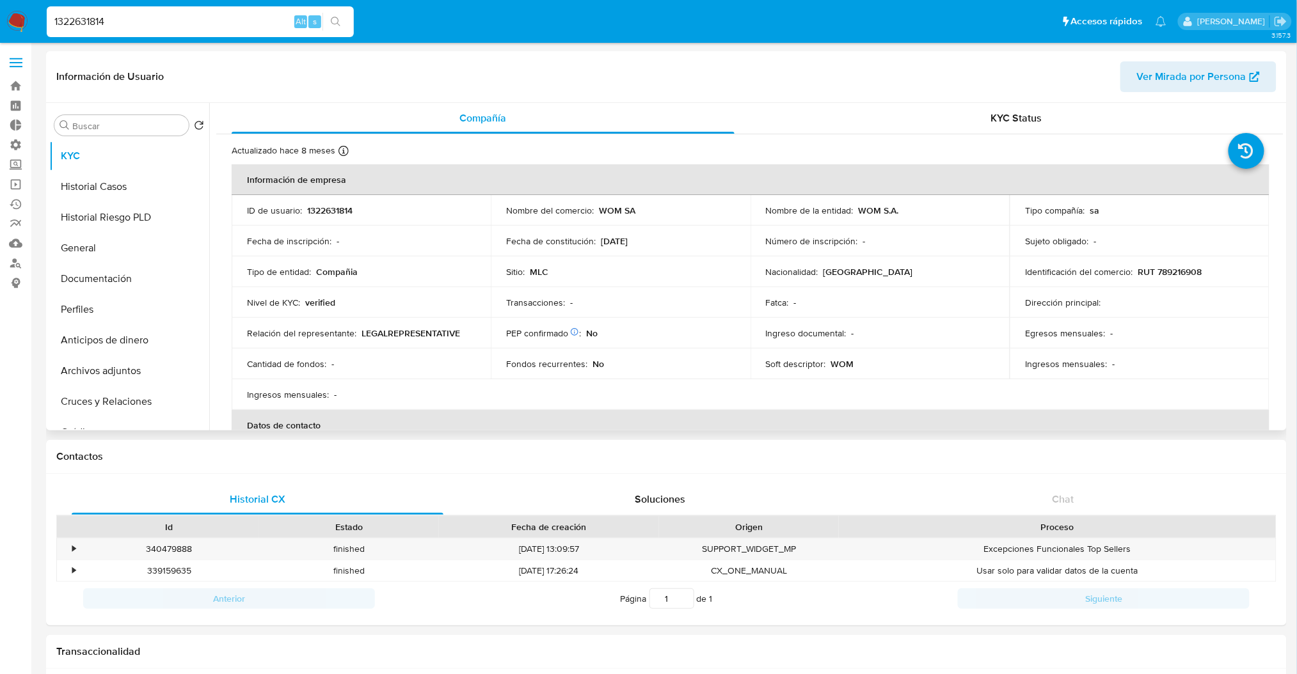
select select "10"
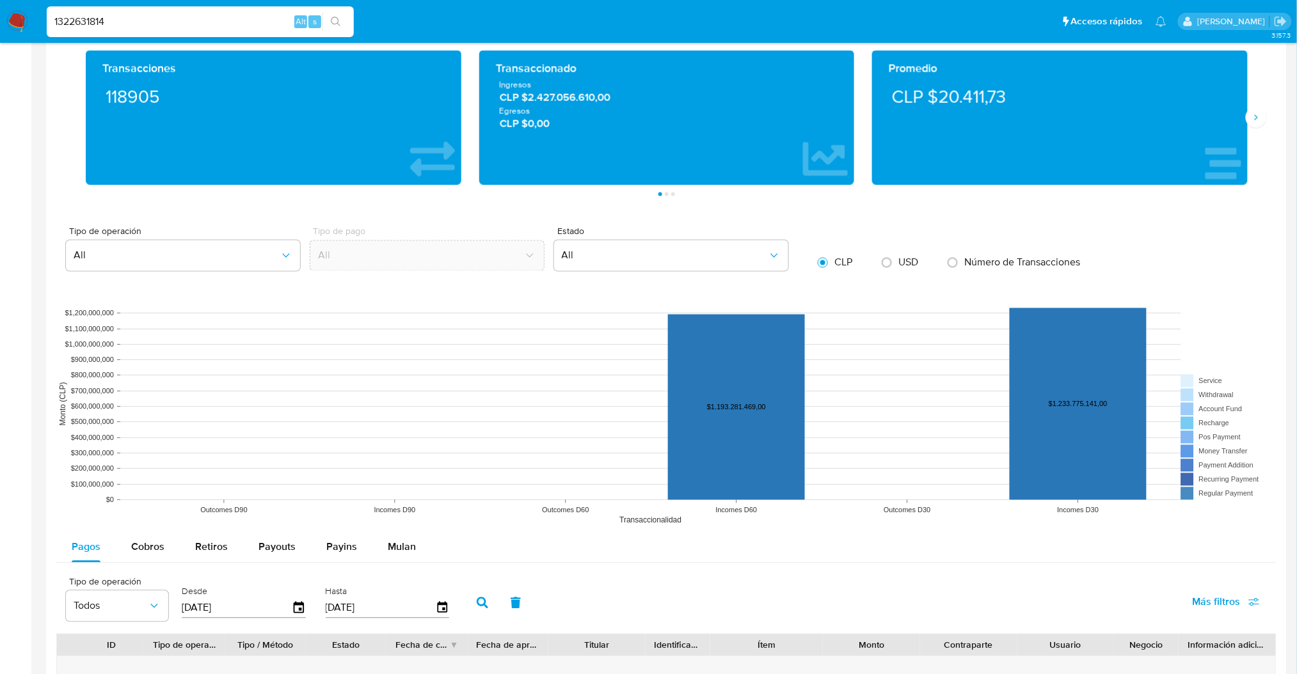
scroll to position [512, 0]
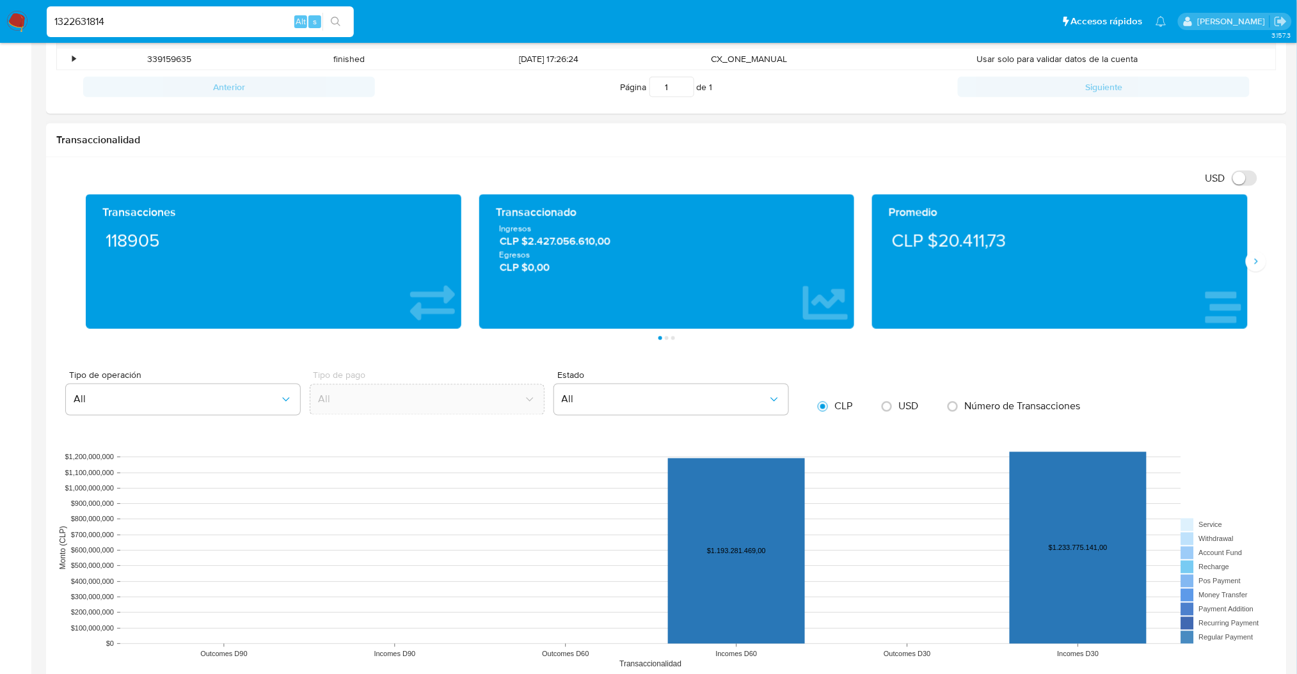
click at [910, 413] on span "USD" at bounding box center [908, 406] width 20 height 15
click at [897, 413] on input "radio" at bounding box center [886, 407] width 20 height 20
radio input "true"
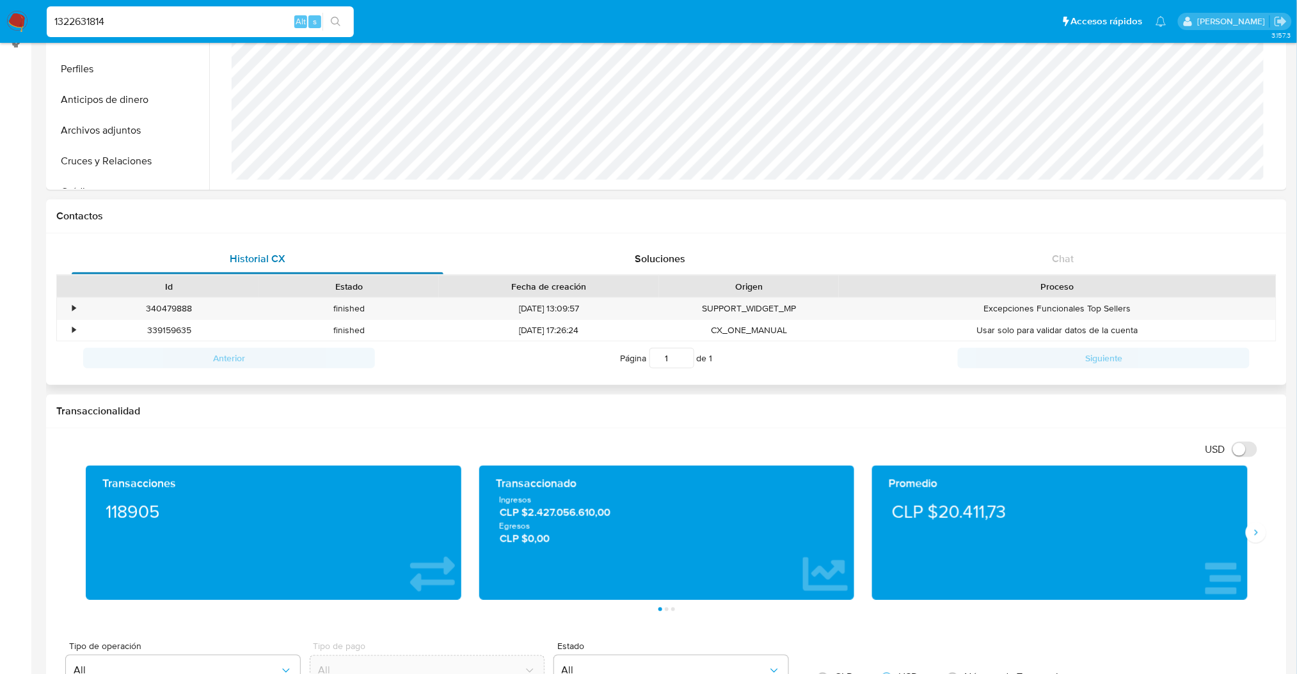
scroll to position [0, 0]
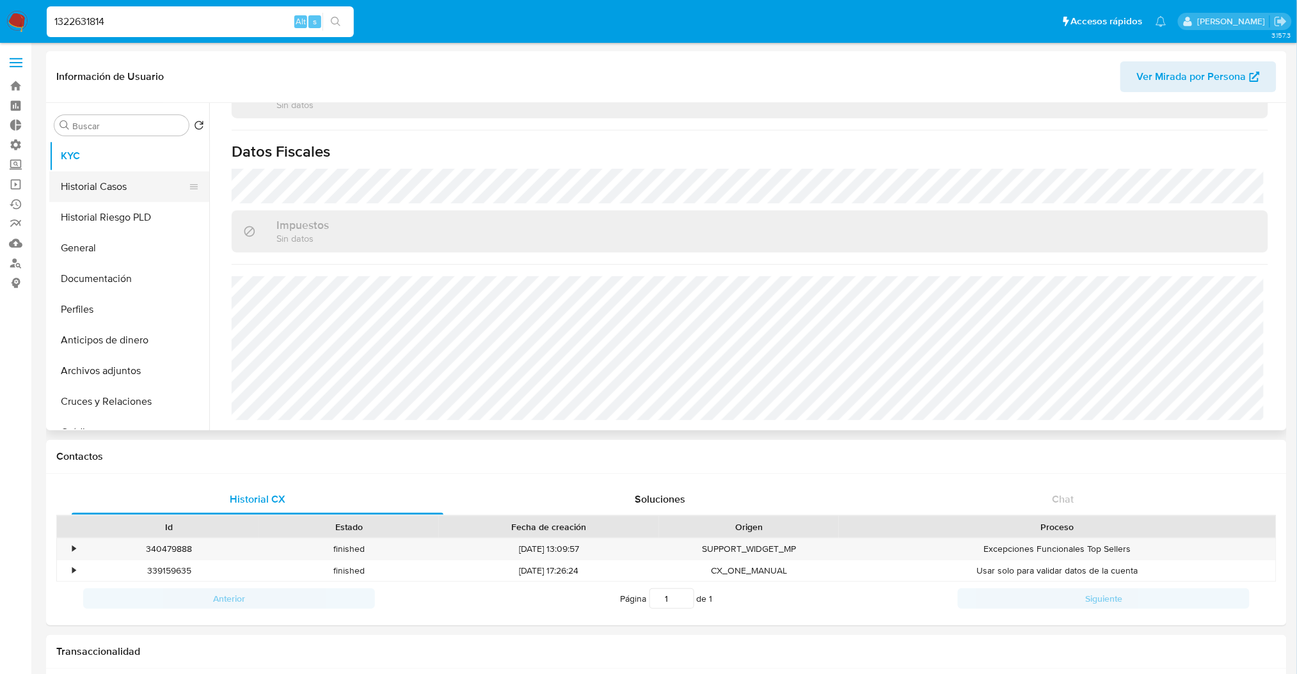
click at [114, 195] on button "Historial Casos" at bounding box center [124, 186] width 150 height 31
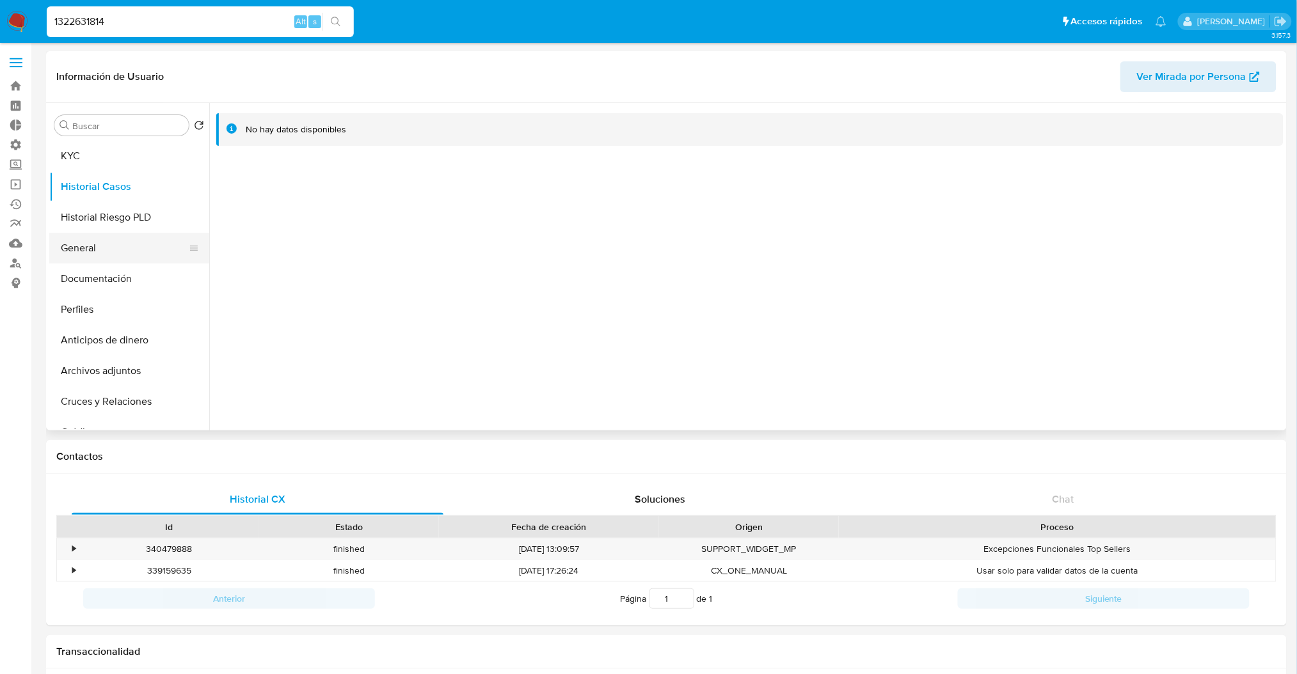
click at [116, 244] on button "General" at bounding box center [124, 248] width 150 height 31
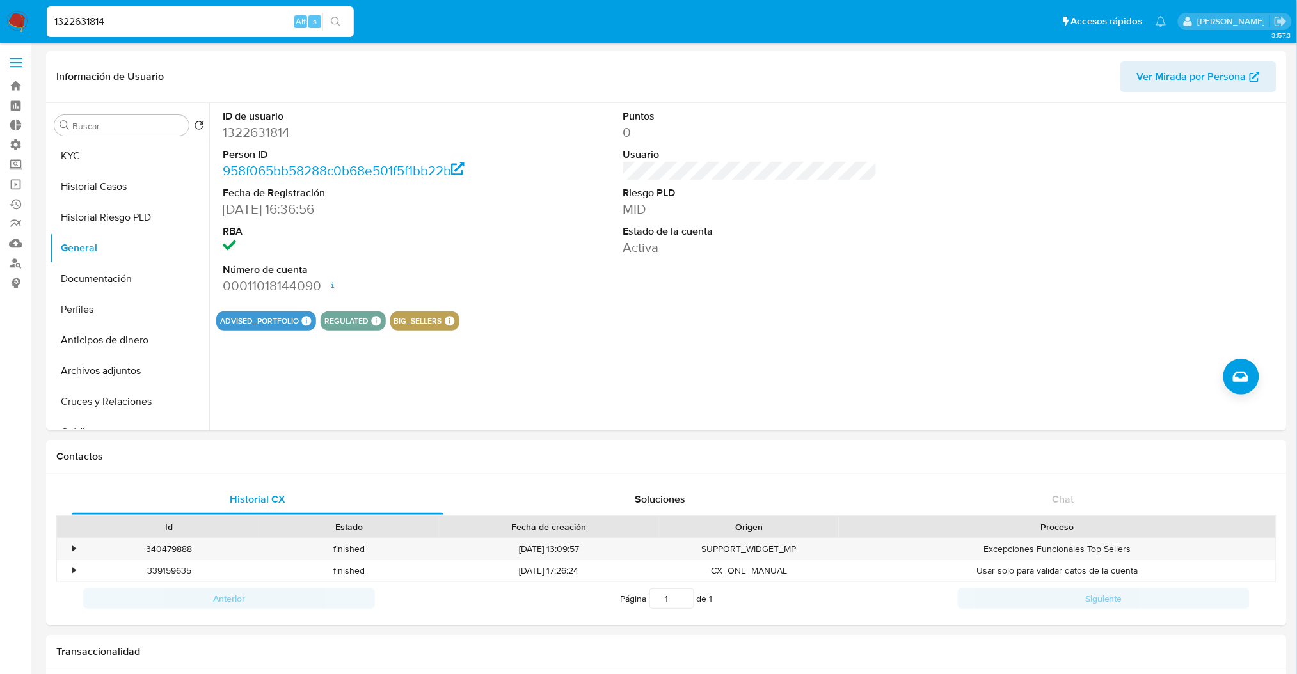
drag, startPoint x: 162, startPoint y: 15, endPoint x: 0, endPoint y: -93, distance: 194.7
paste input "315886801"
type input "315886801"
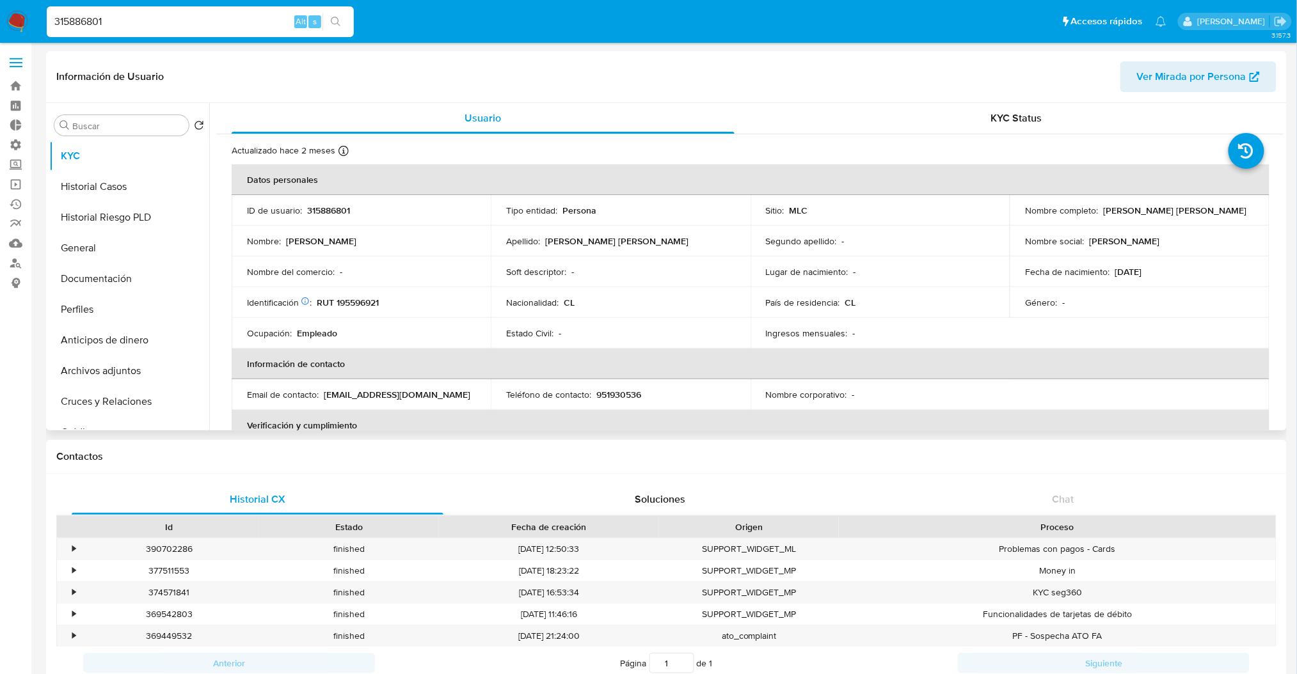
select select "10"
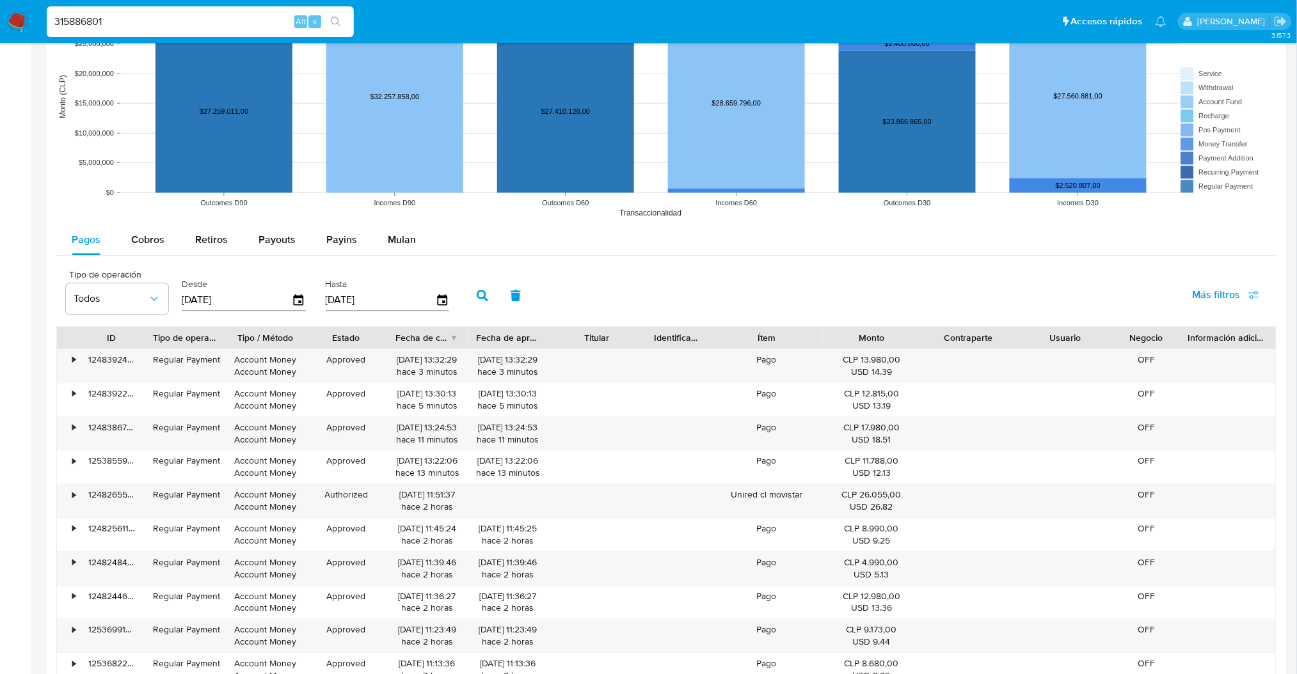
scroll to position [1109, 0]
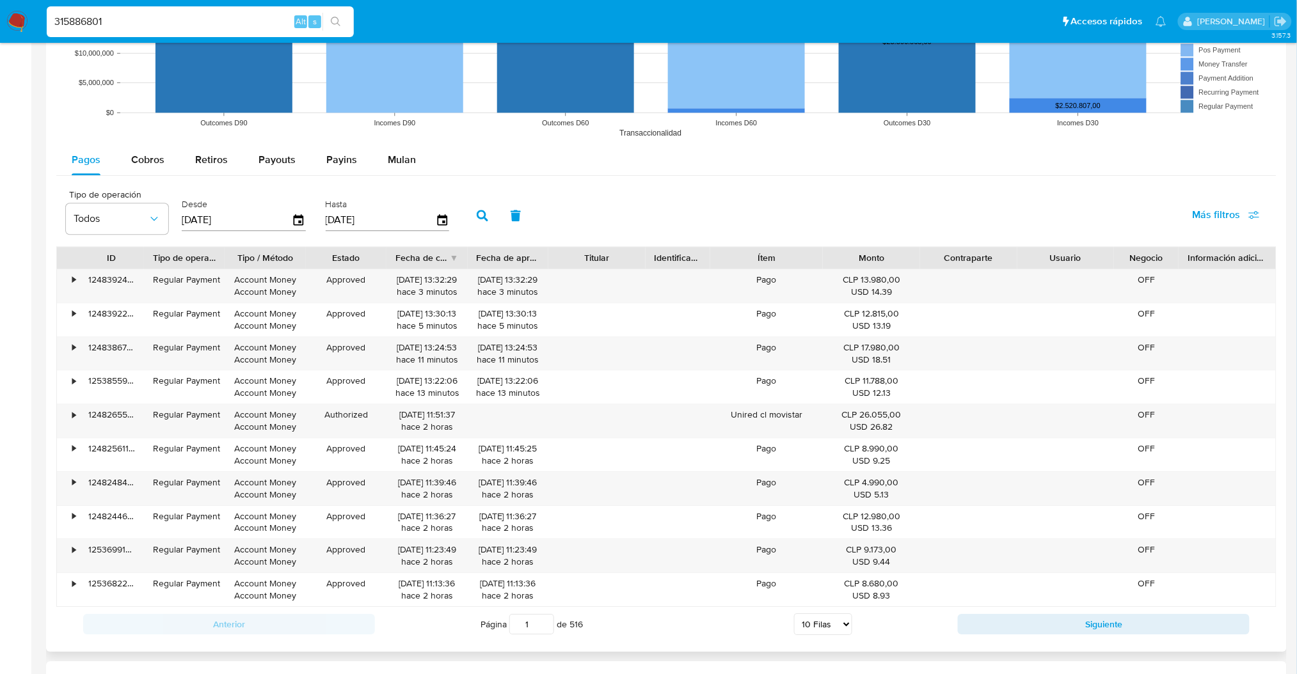
click at [1020, 638] on div "Anterior Página 1 de 516 5 [PERSON_NAME] 10 [PERSON_NAME] 20 [PERSON_NAME] 25 […" at bounding box center [666, 624] width 1220 height 35
click at [1010, 634] on button "Siguiente" at bounding box center [1104, 624] width 292 height 20
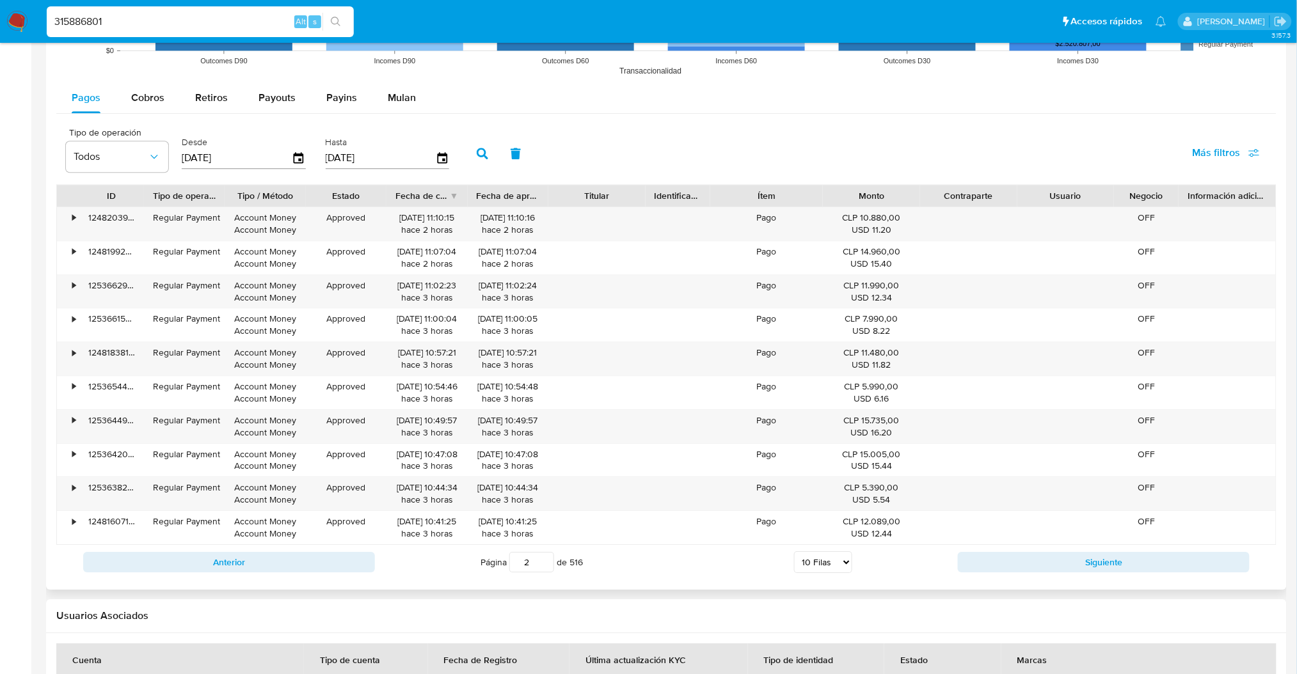
scroll to position [1154, 0]
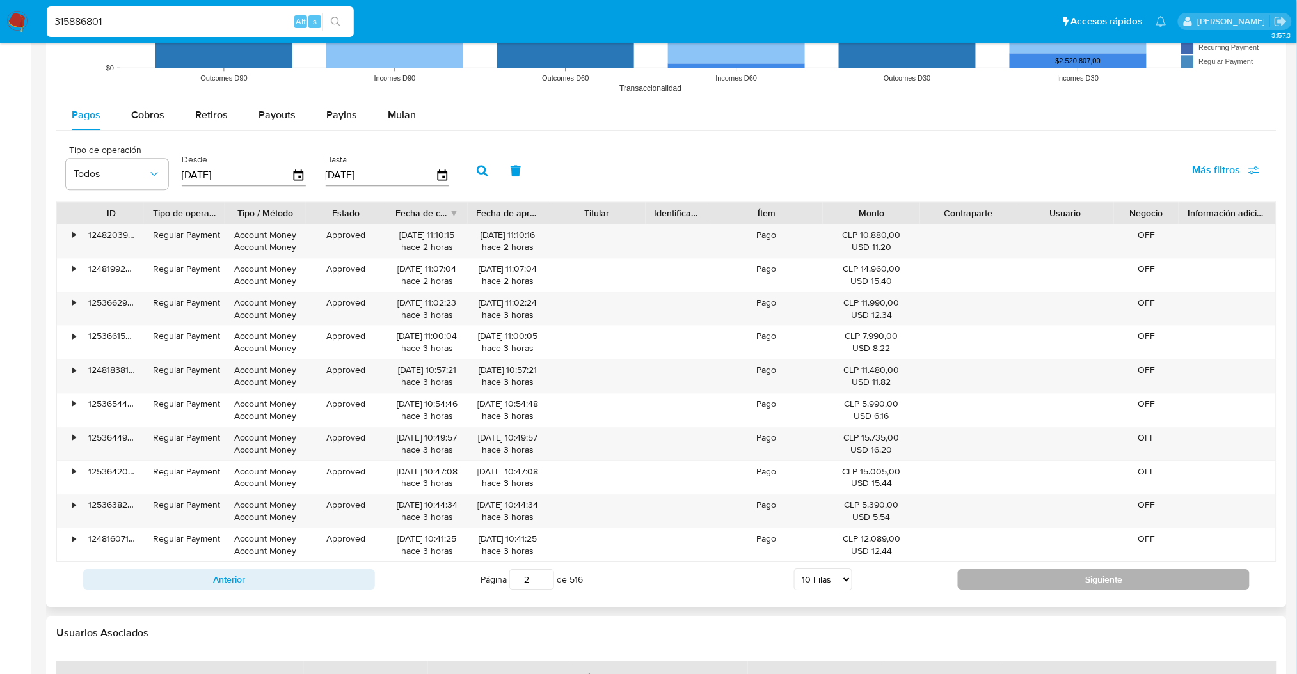
click at [1164, 575] on button "Siguiente" at bounding box center [1104, 579] width 292 height 20
click at [1154, 585] on button "Siguiente" at bounding box center [1104, 579] width 292 height 20
type input "5"
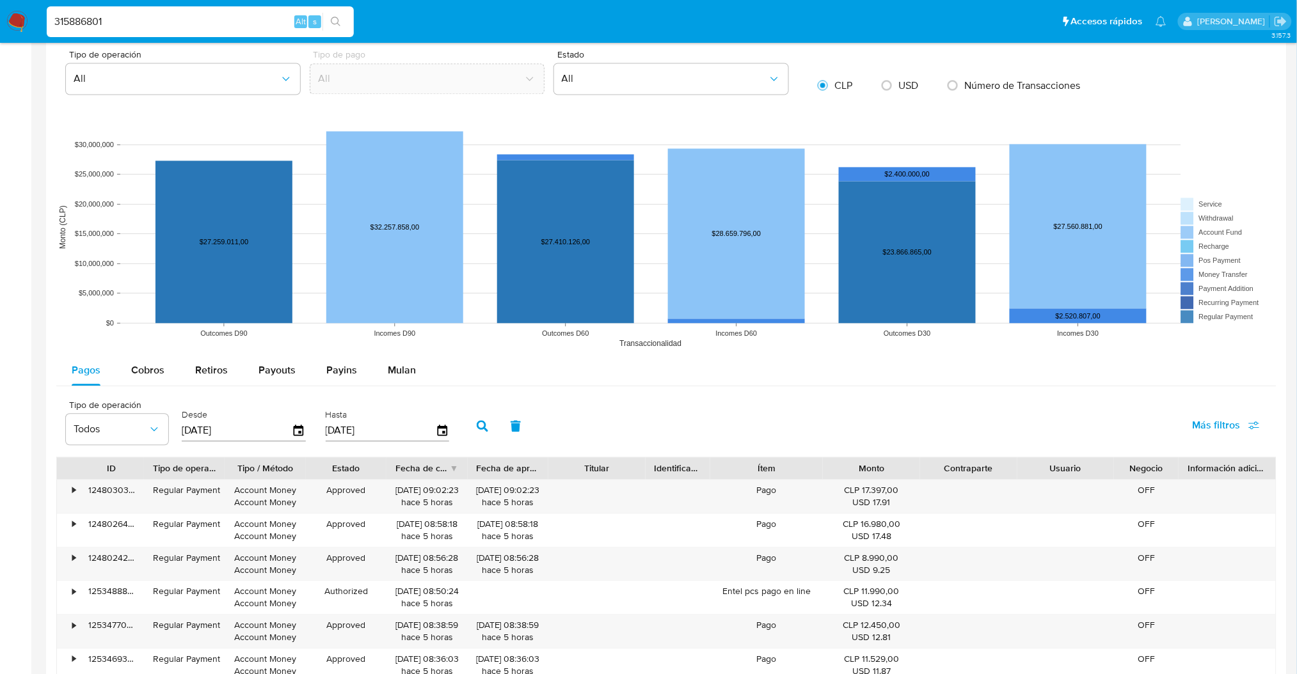
scroll to position [898, 0]
click at [128, 365] on button "Cobros" at bounding box center [148, 371] width 64 height 31
select select "10"
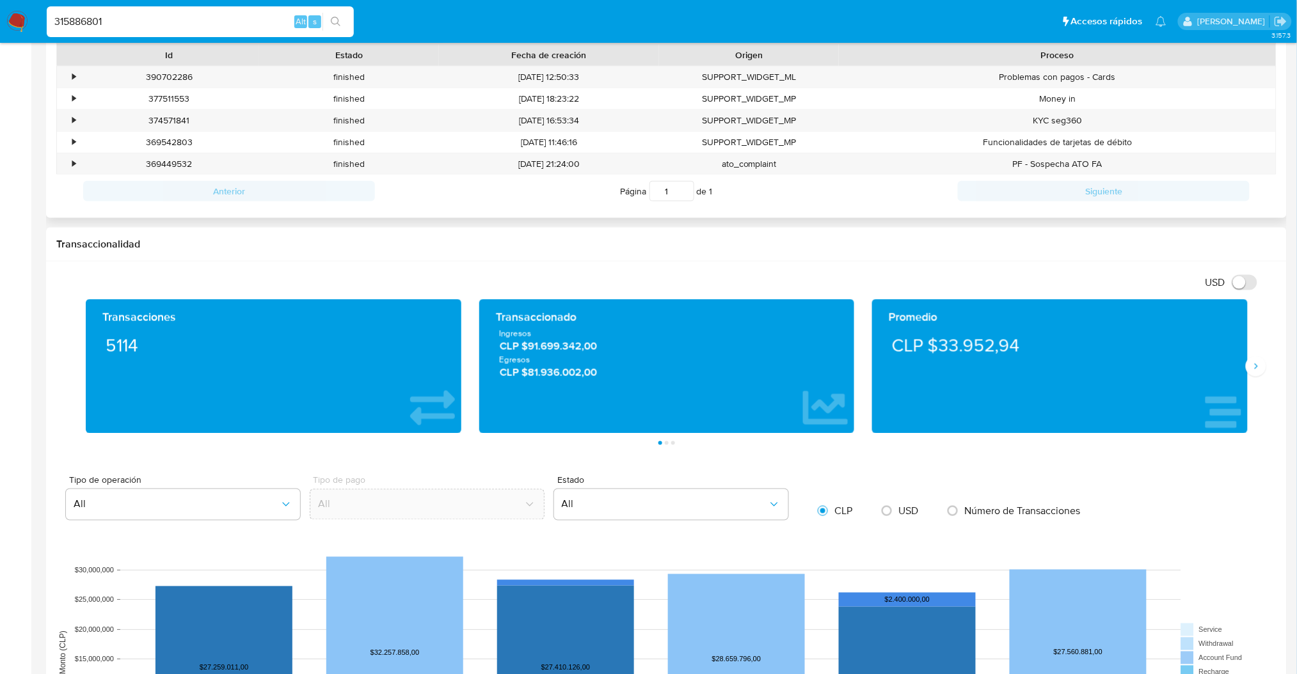
scroll to position [0, 0]
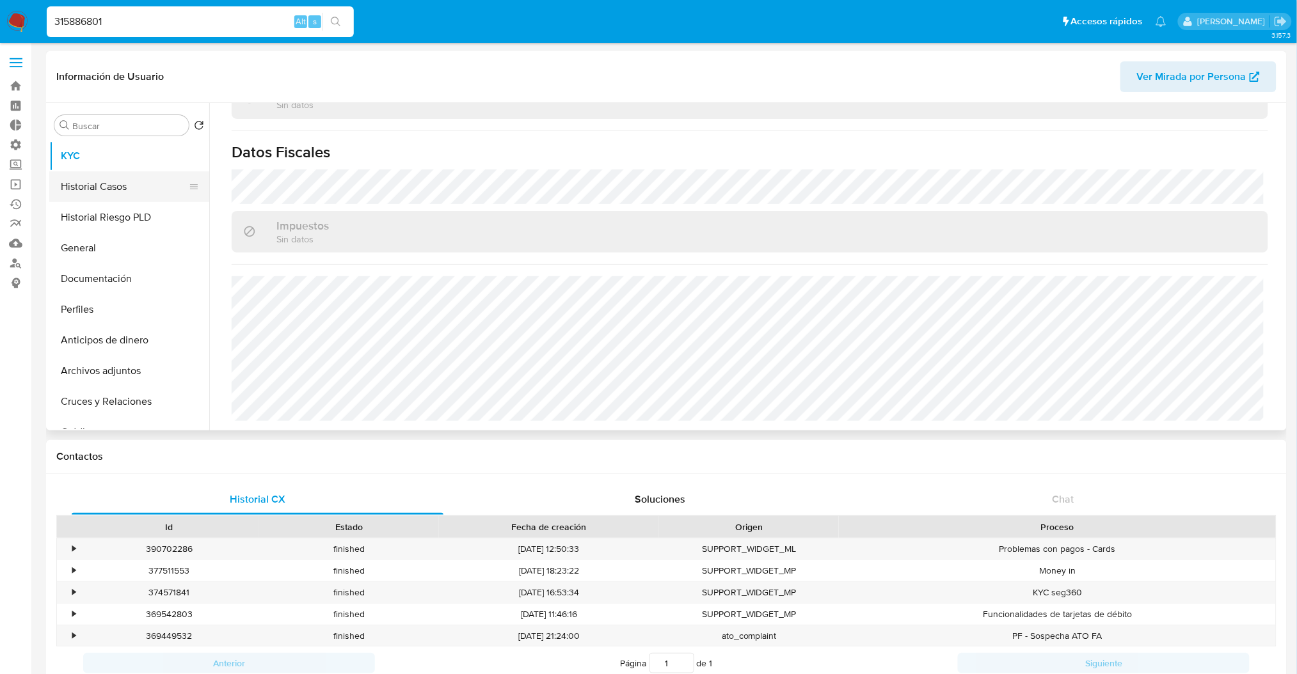
click at [86, 194] on button "Historial Casos" at bounding box center [124, 186] width 150 height 31
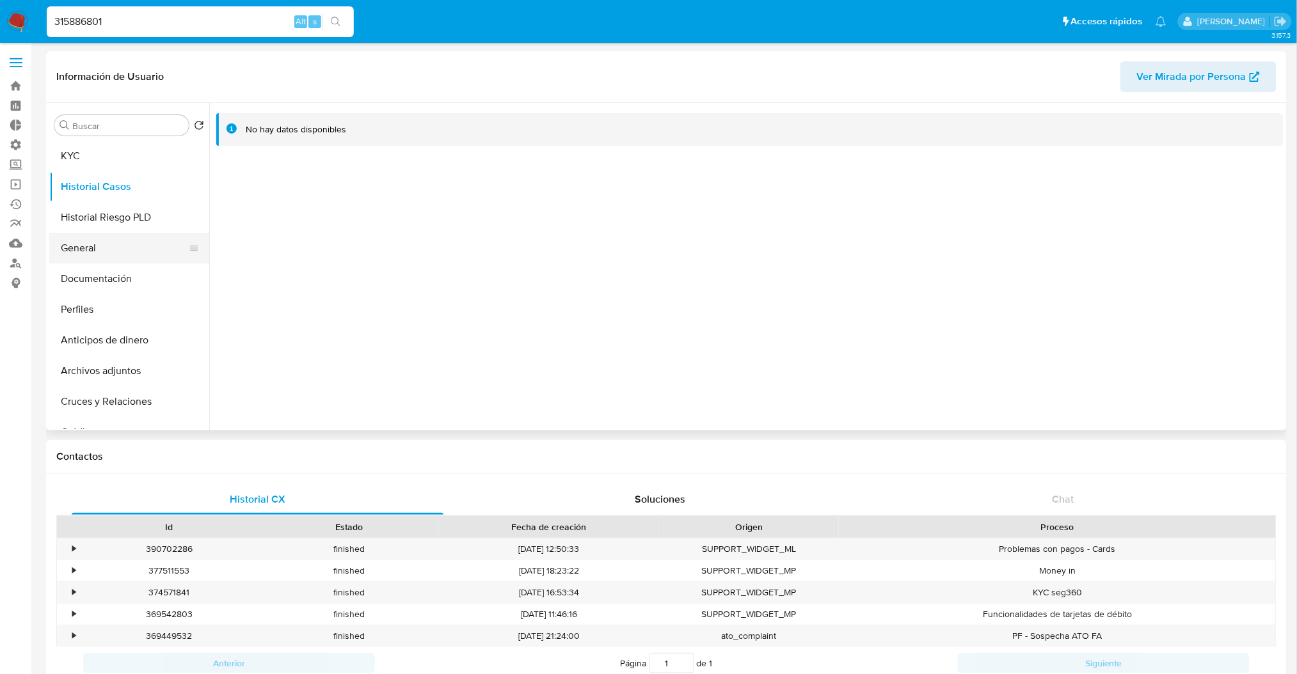
click at [134, 248] on button "General" at bounding box center [124, 248] width 150 height 31
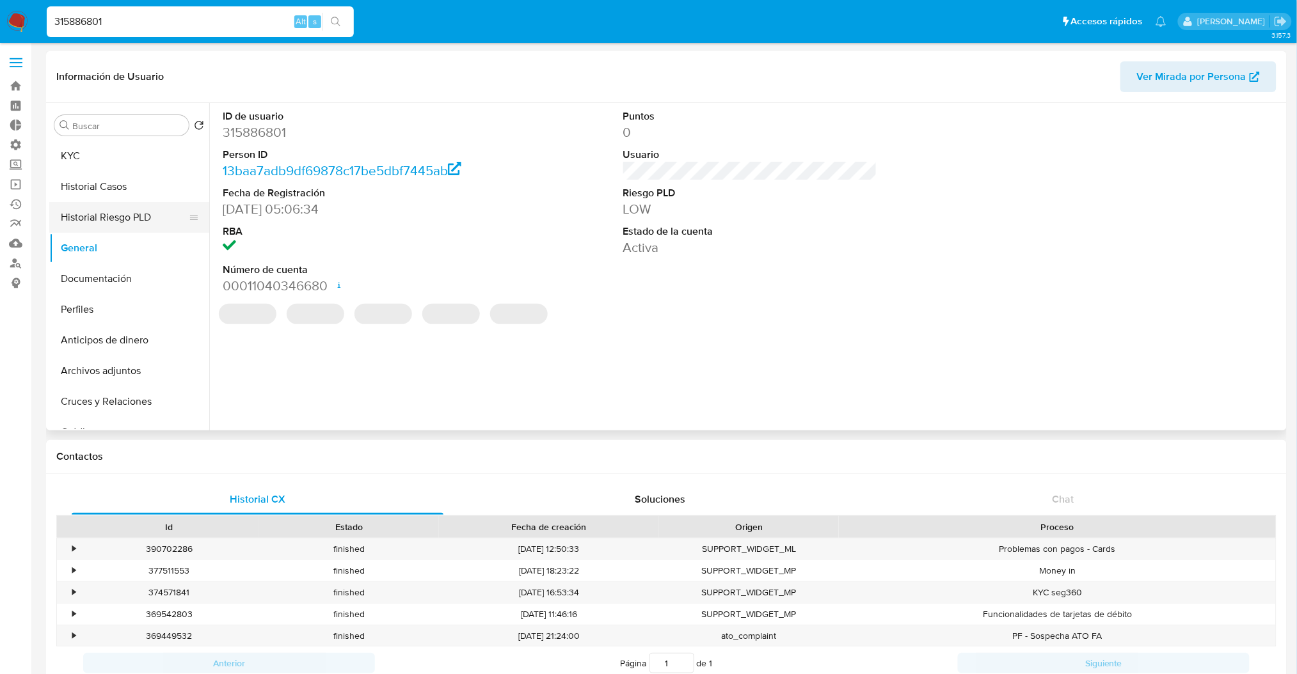
click at [77, 212] on button "Historial Riesgo PLD" at bounding box center [124, 217] width 150 height 31
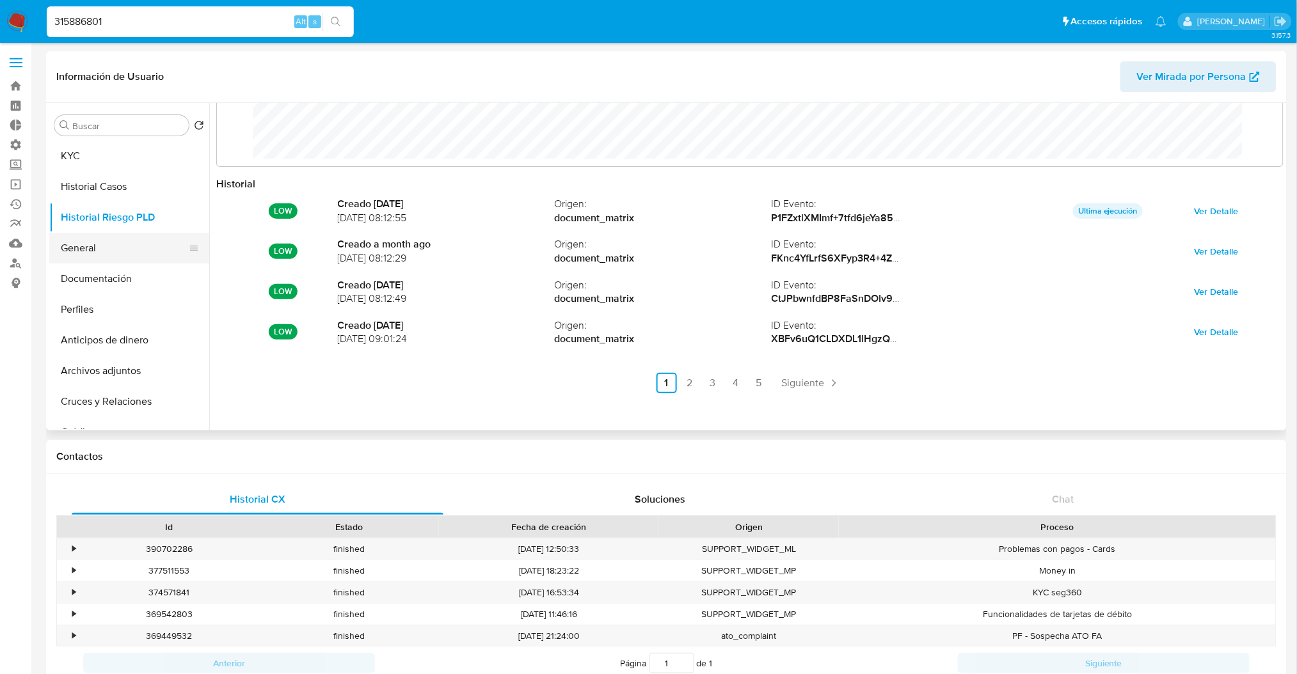
click at [102, 244] on button "General" at bounding box center [124, 248] width 150 height 31
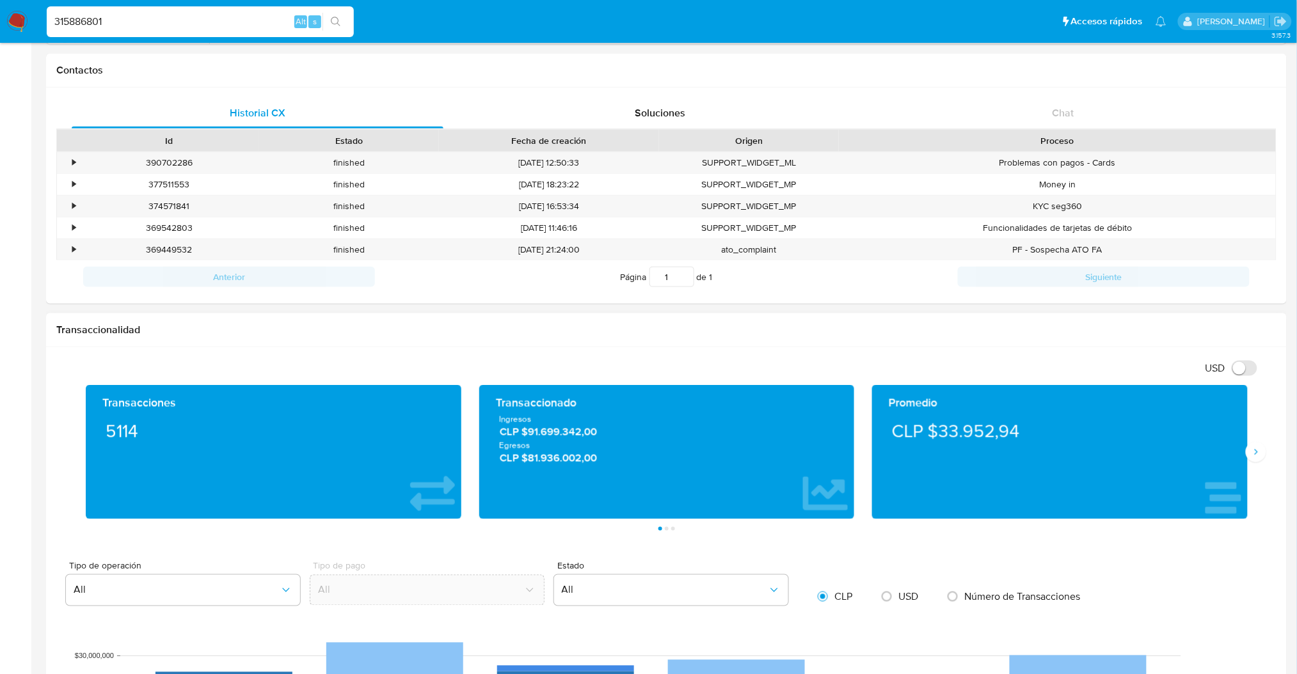
scroll to position [85, 0]
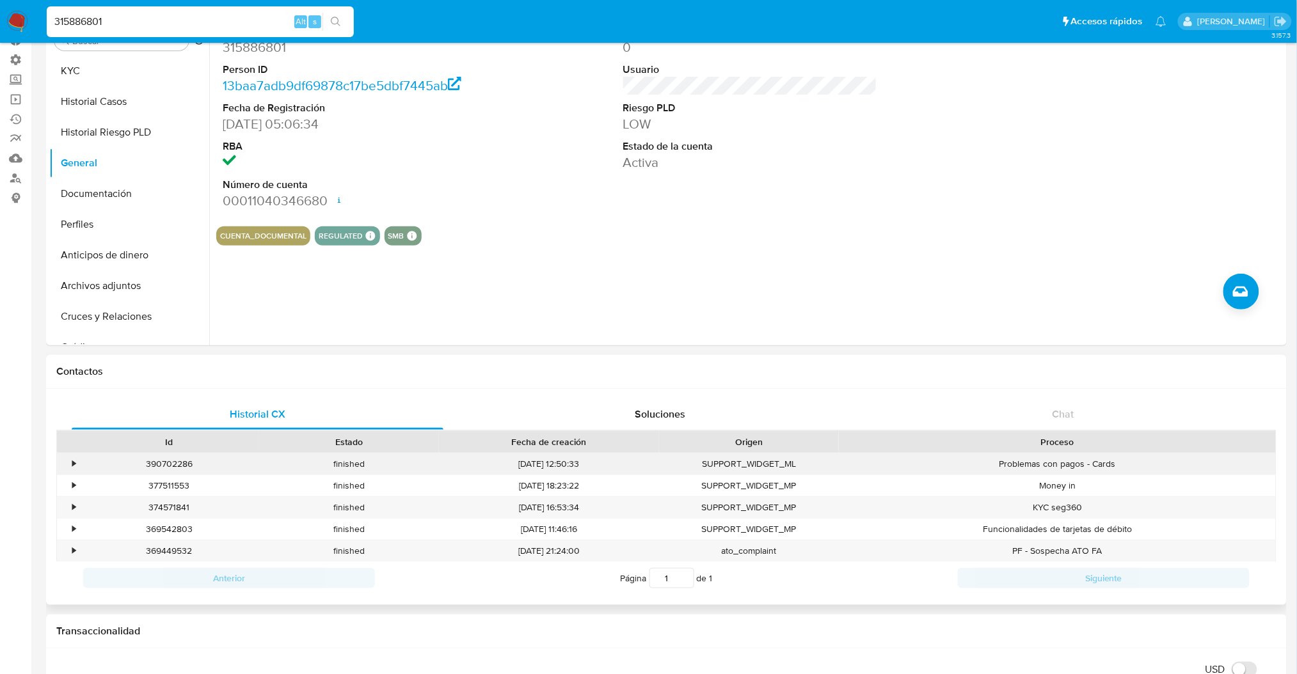
click at [70, 464] on div "•" at bounding box center [68, 464] width 22 height 21
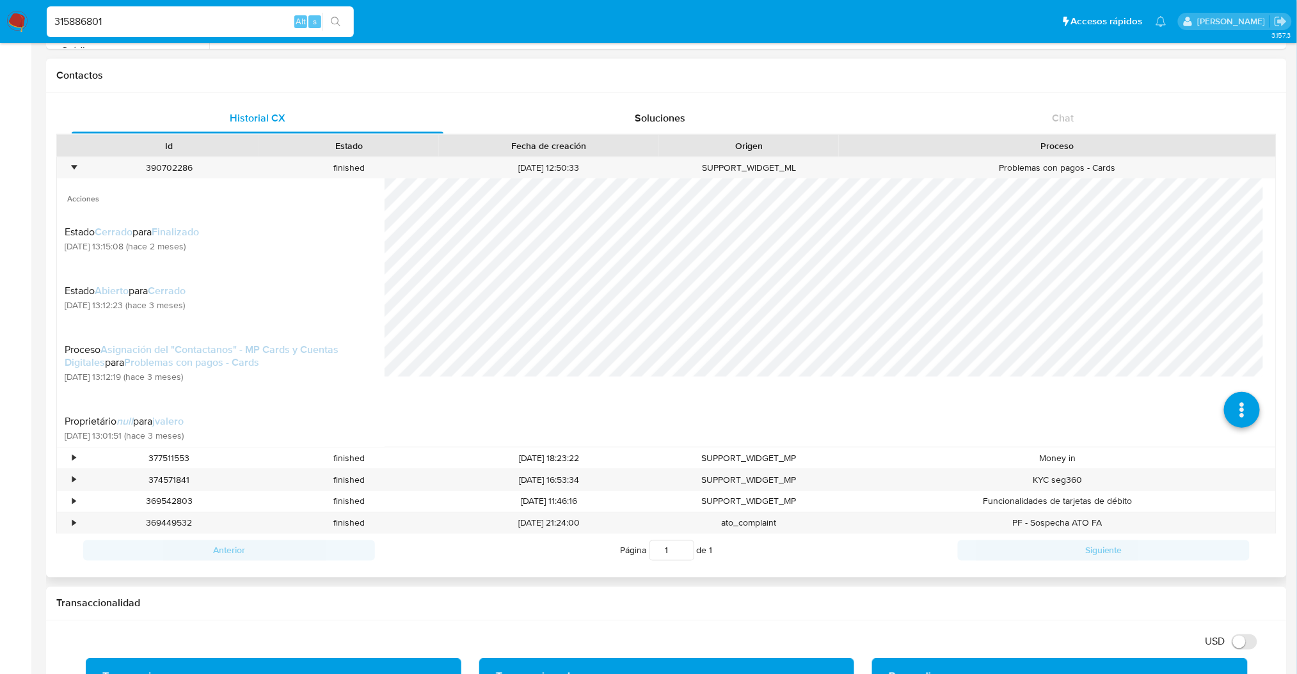
scroll to position [512, 0]
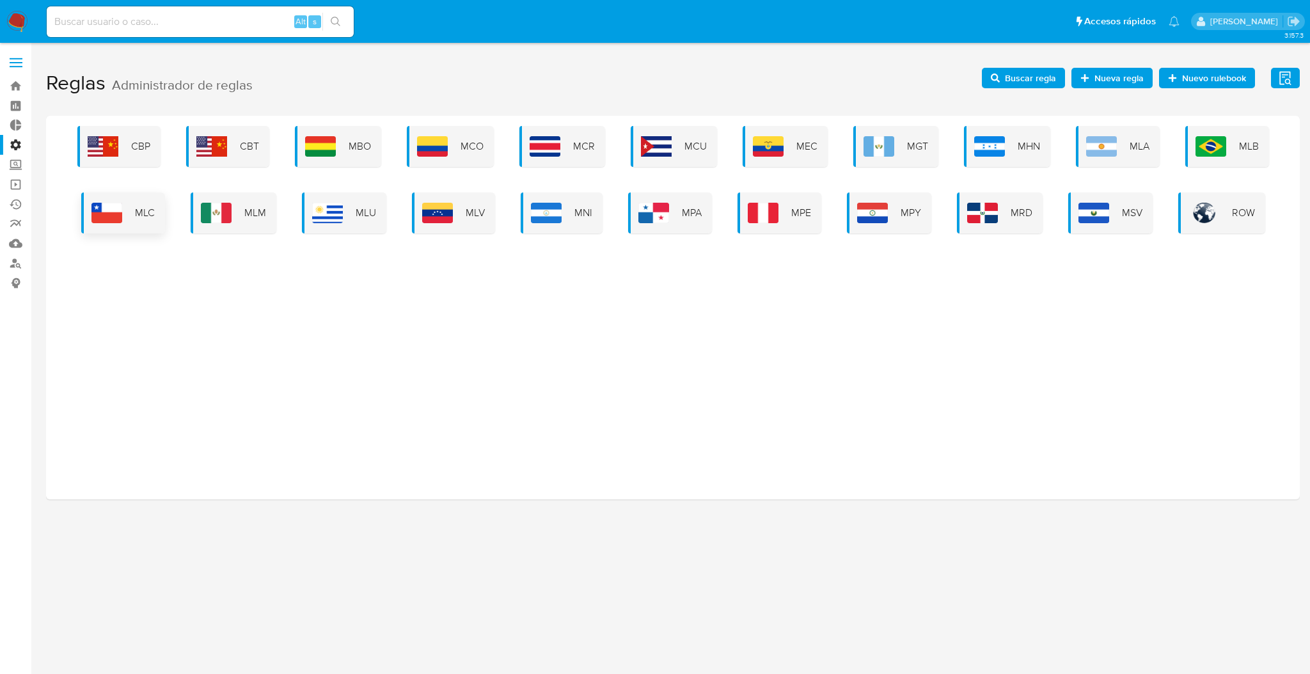
click at [114, 214] on img at bounding box center [106, 213] width 31 height 20
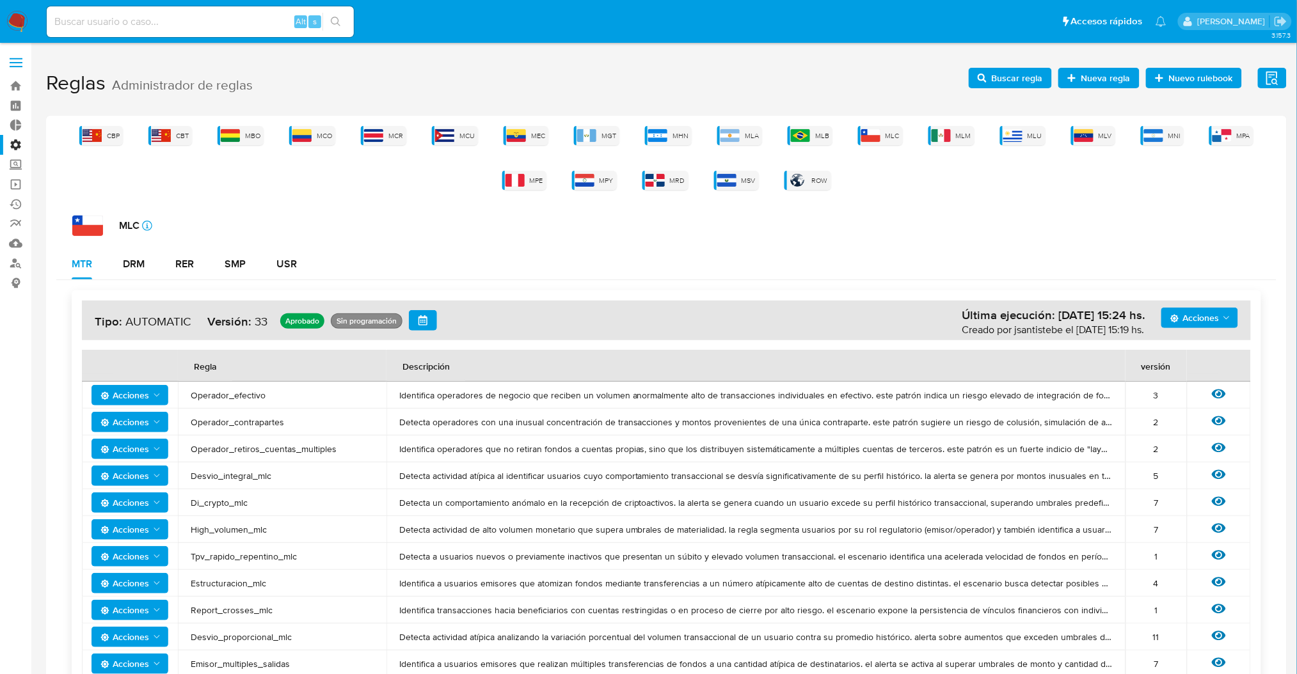
click at [1021, 73] on span "Buscar regla" at bounding box center [1017, 78] width 51 height 20
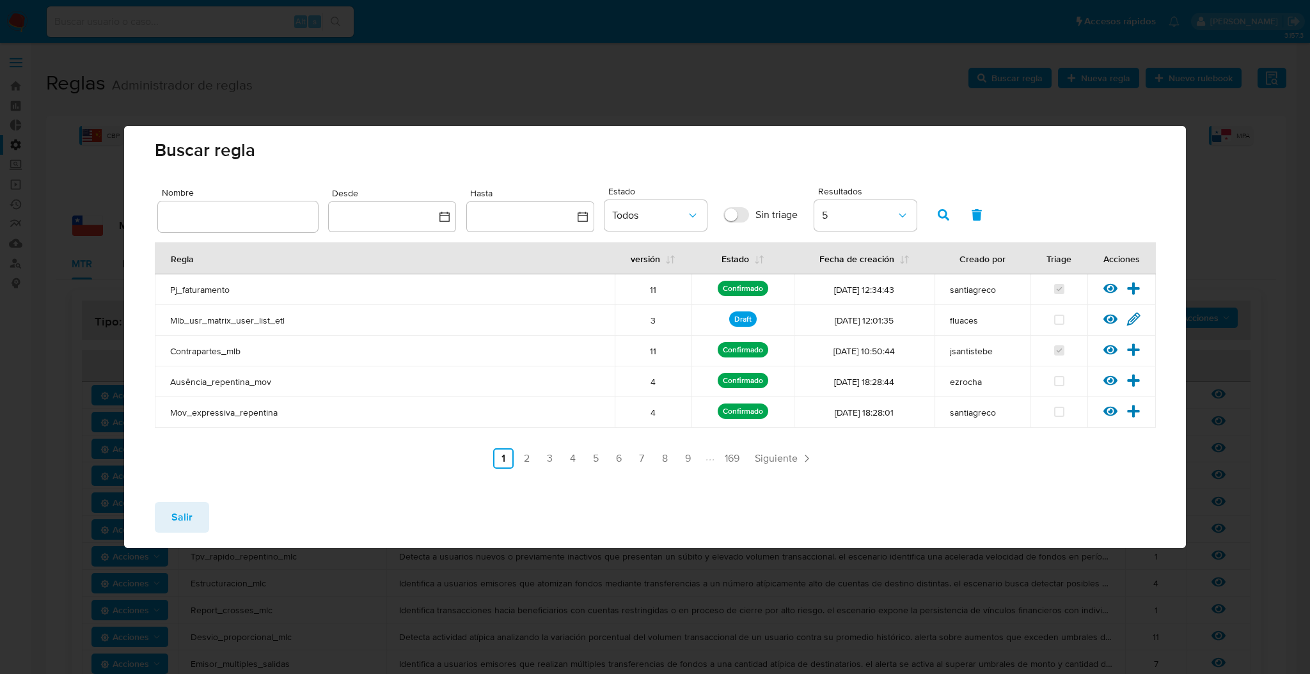
click at [251, 207] on div at bounding box center [238, 217] width 160 height 31
click at [252, 209] on input "text" at bounding box center [238, 217] width 160 height 17
type input "operador_c"
click at [953, 214] on button "button" at bounding box center [943, 215] width 33 height 31
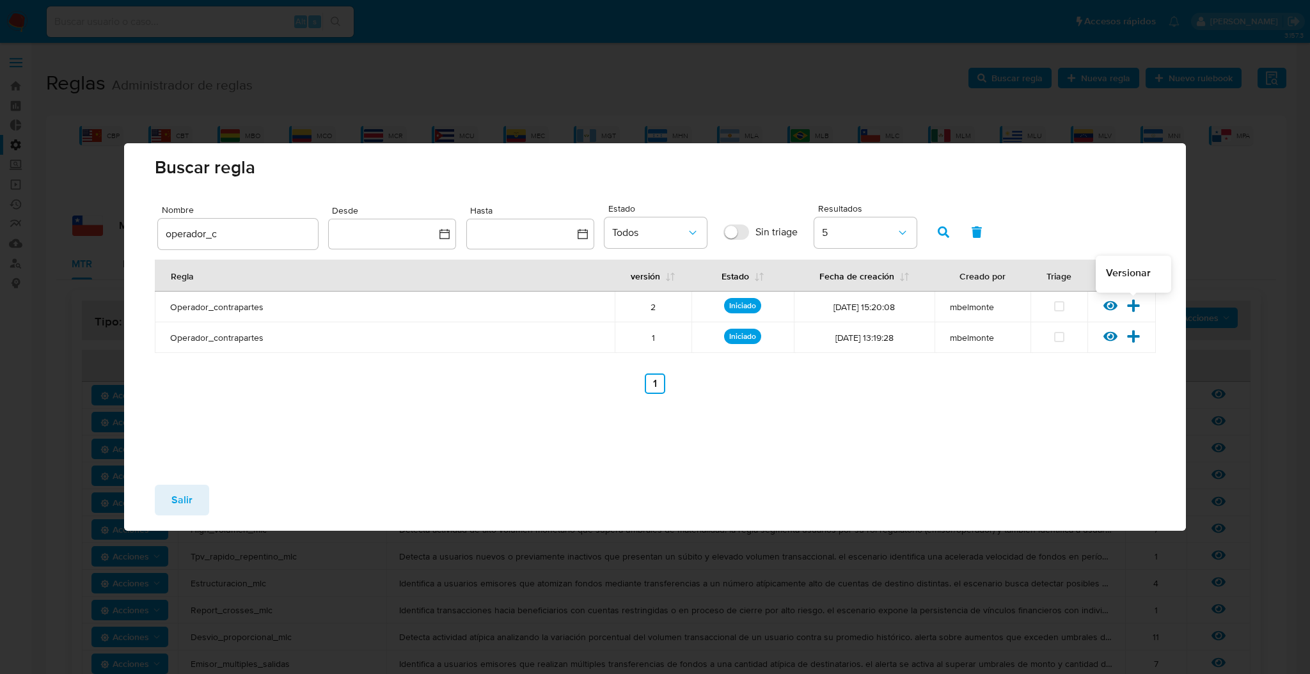
click at [1138, 304] on icon at bounding box center [1134, 306] width 14 height 14
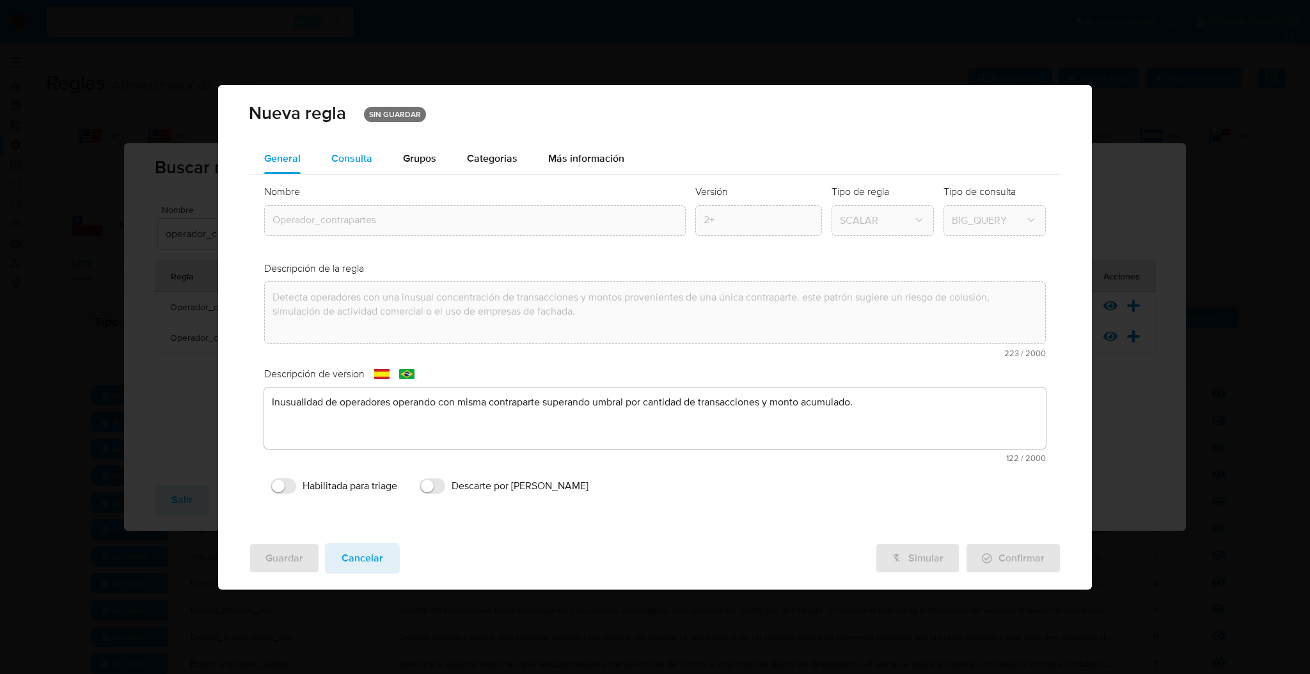
click at [367, 156] on span "Consulta" at bounding box center [351, 158] width 41 height 15
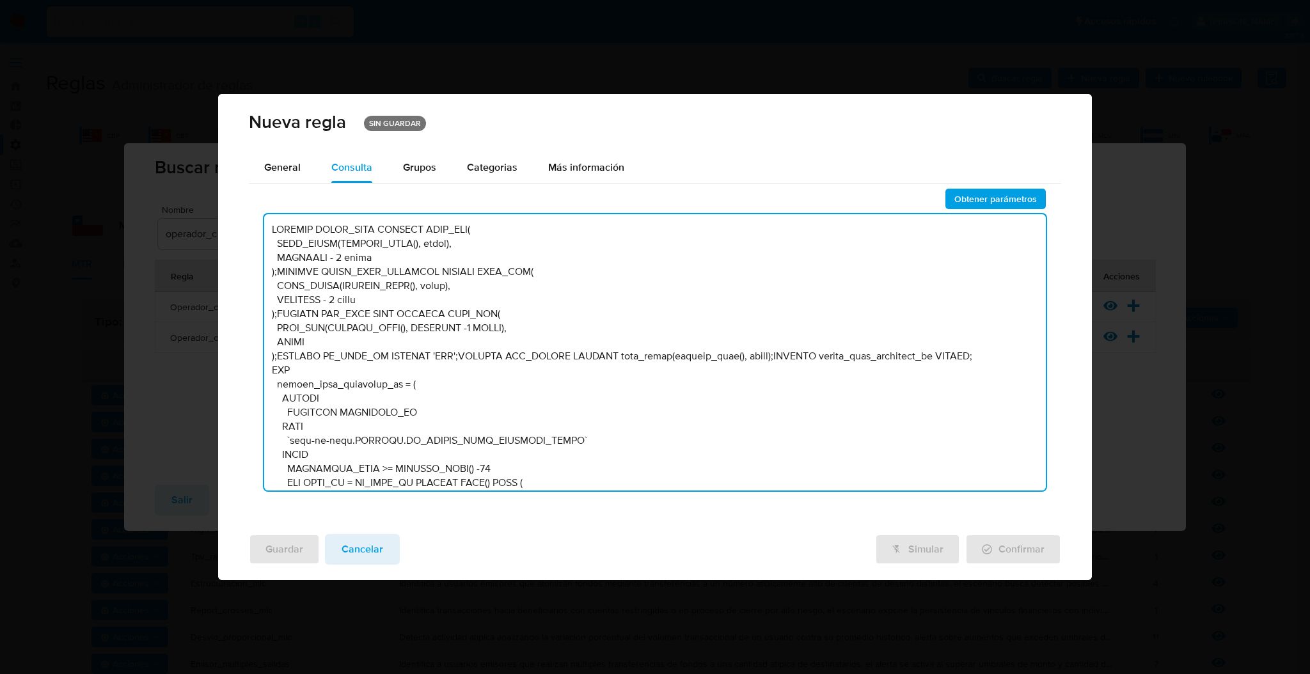
drag, startPoint x: 467, startPoint y: 273, endPoint x: 489, endPoint y: 267, distance: 23.3
click at [479, 271] on textarea at bounding box center [655, 352] width 782 height 276
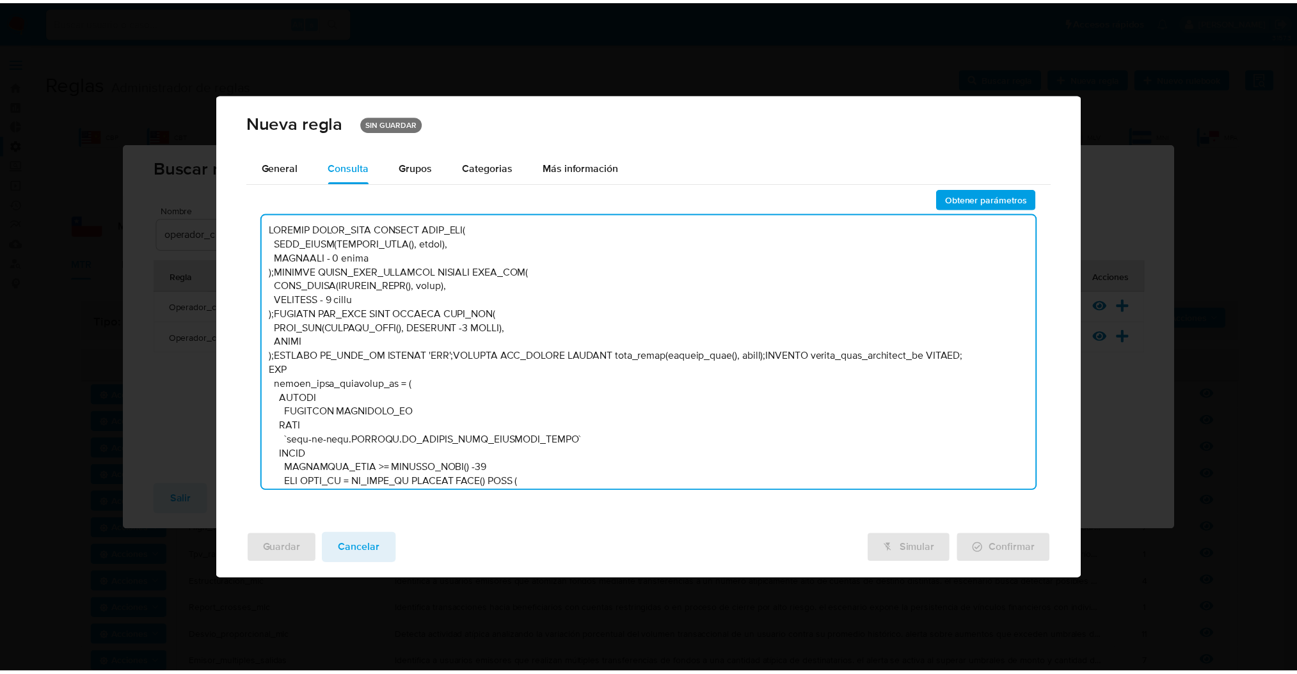
scroll to position [2294, 0]
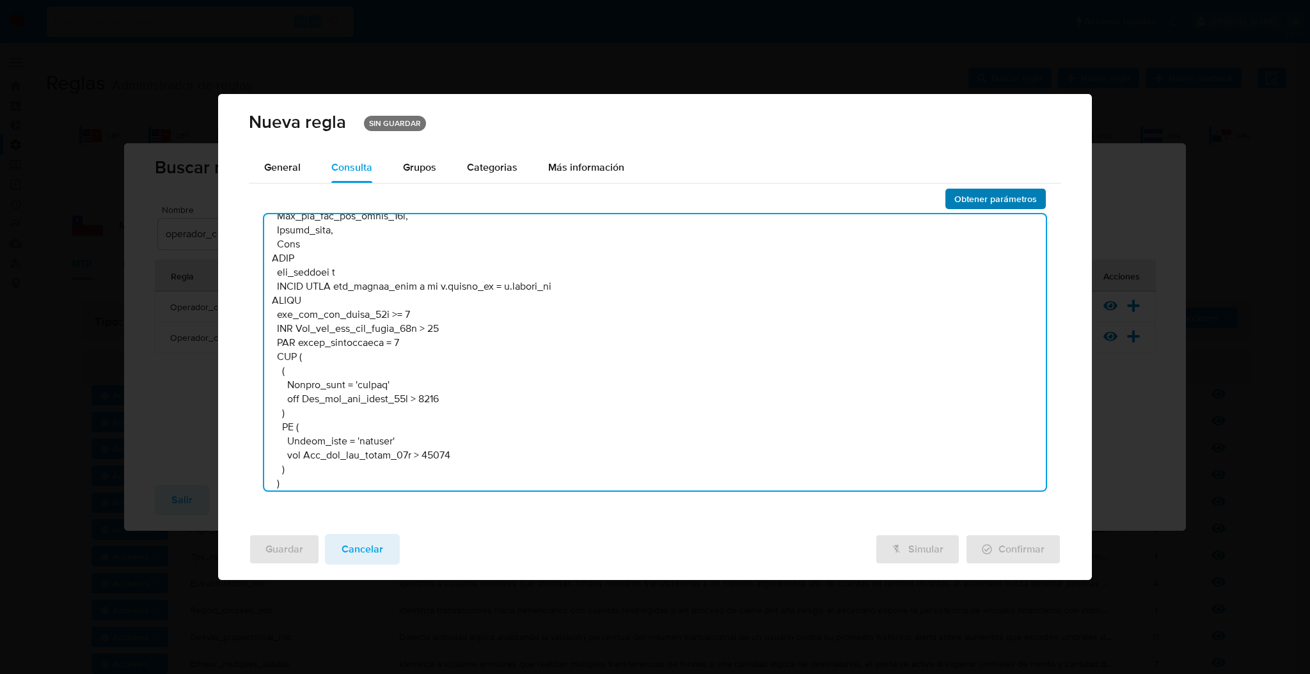
type textarea "DECLARE START_DATE DEFAULT DATE_ADD( DATE_TRUNC(CURRENT_DATE(), month), INTERVA…"
click at [1004, 194] on span "Obtener parámetros" at bounding box center [996, 199] width 83 height 18
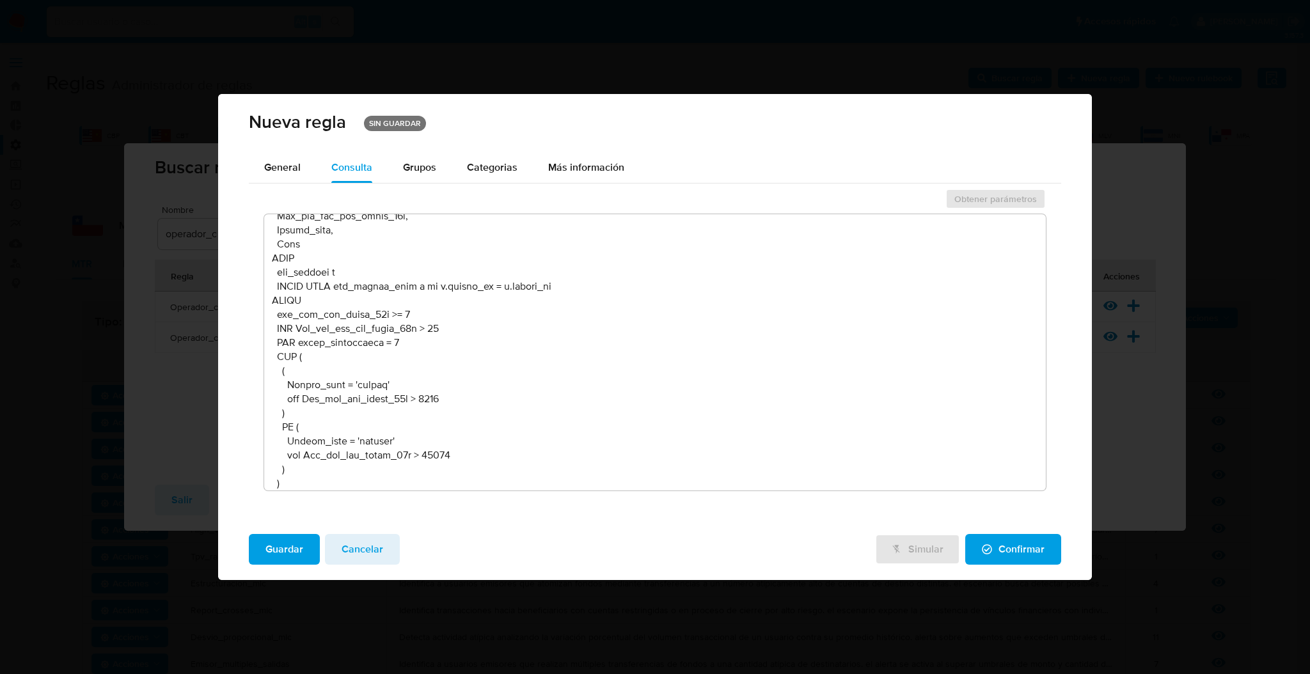
click at [284, 553] on span "Guardar" at bounding box center [285, 549] width 38 height 28
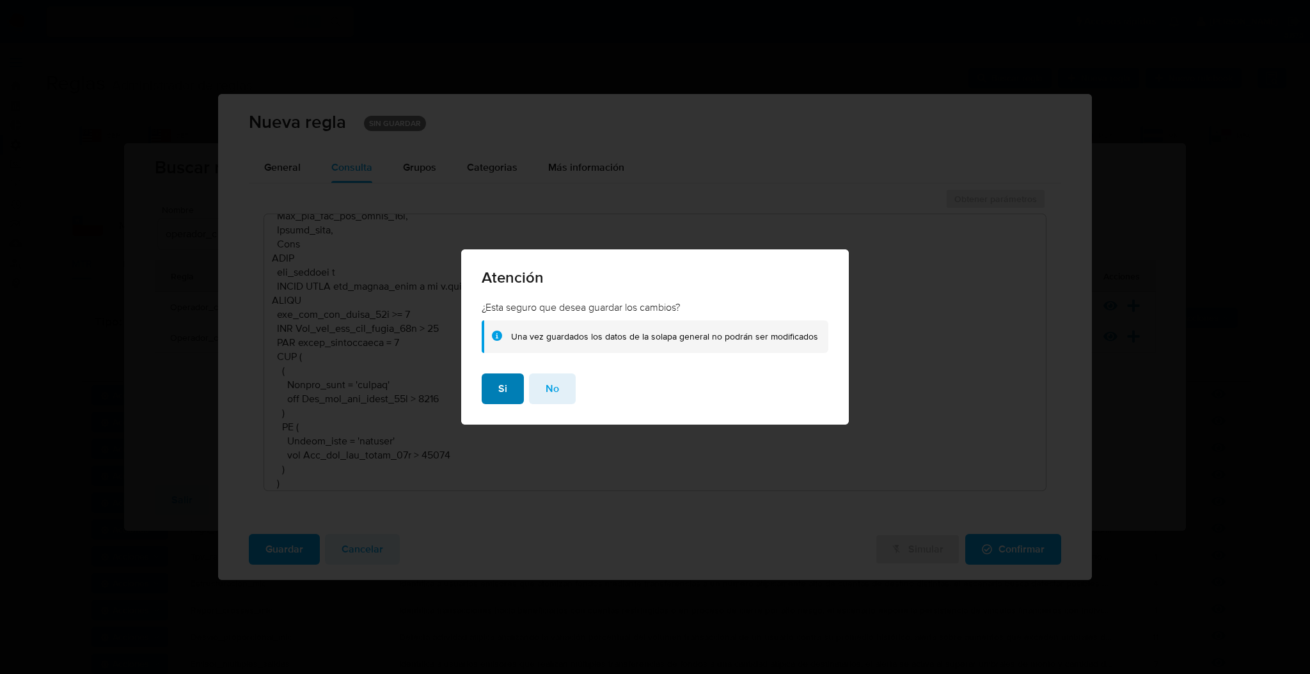
click at [489, 383] on button "Si" at bounding box center [503, 389] width 42 height 31
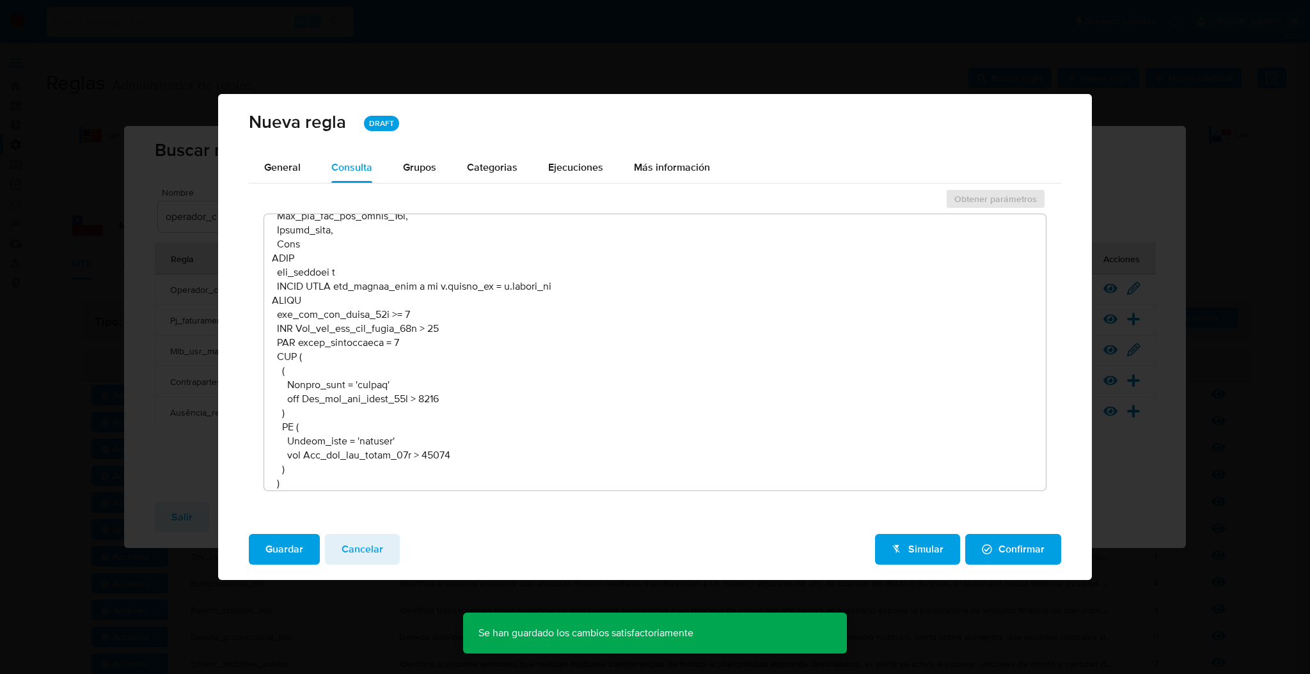
click at [1026, 551] on span "Confirmar" at bounding box center [1013, 549] width 63 height 28
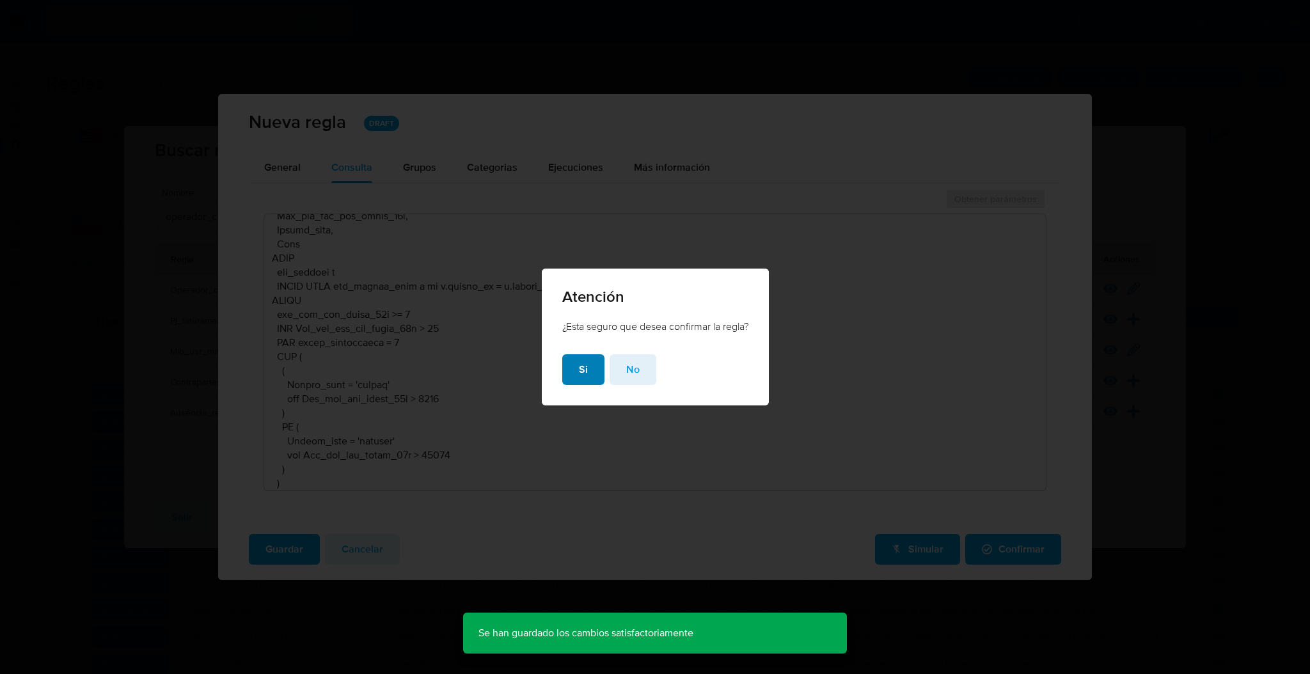
click at [579, 361] on span "Si" at bounding box center [583, 370] width 9 height 28
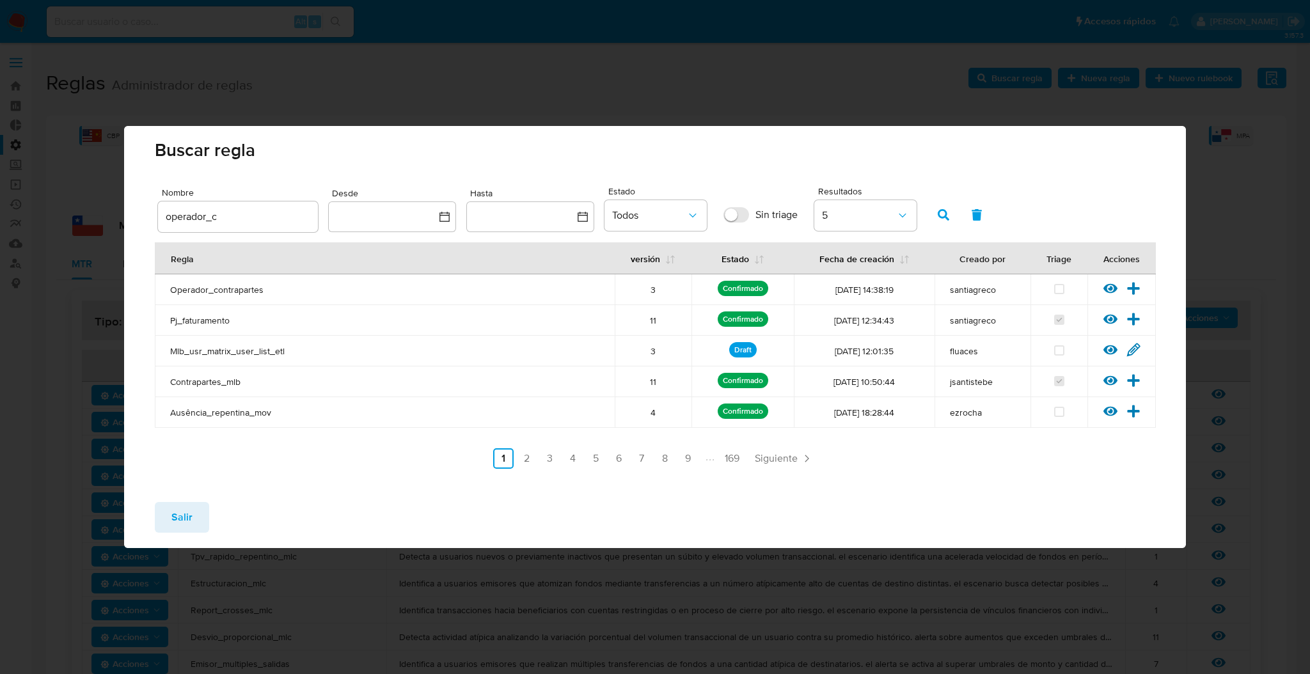
click at [171, 511] on span "Salir" at bounding box center [181, 518] width 21 height 28
